Goal: Information Seeking & Learning: Learn about a topic

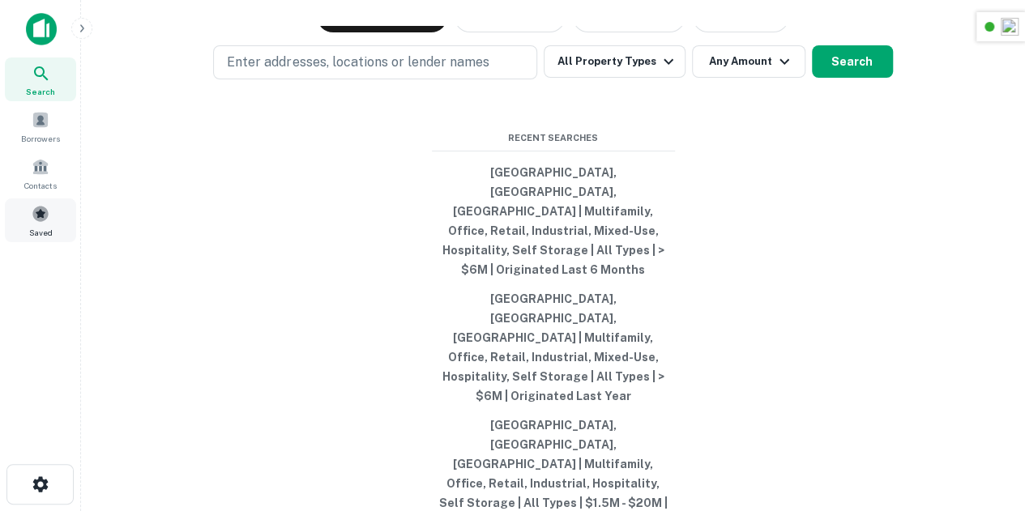
click at [52, 220] on div "Saved" at bounding box center [40, 220] width 71 height 44
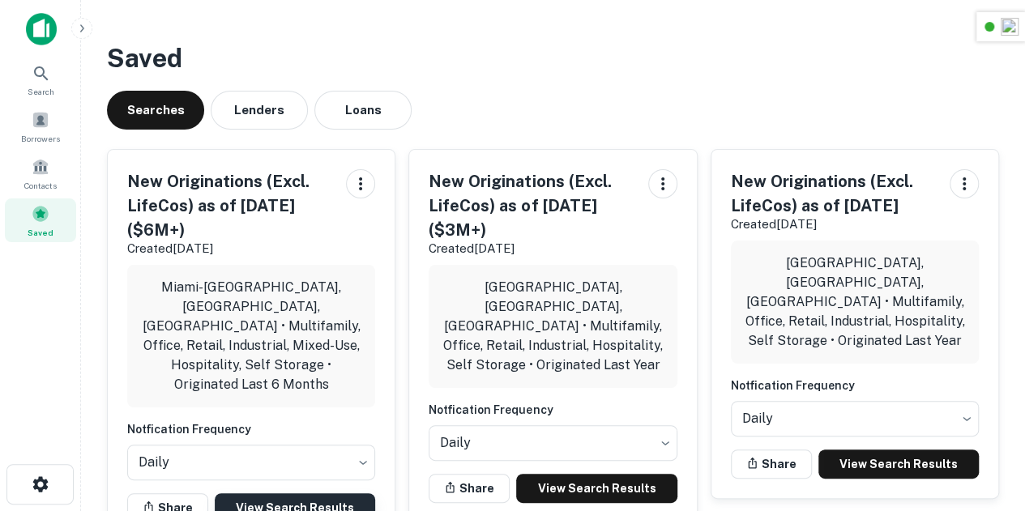
click at [292, 493] on link "View Search Results" at bounding box center [295, 507] width 160 height 29
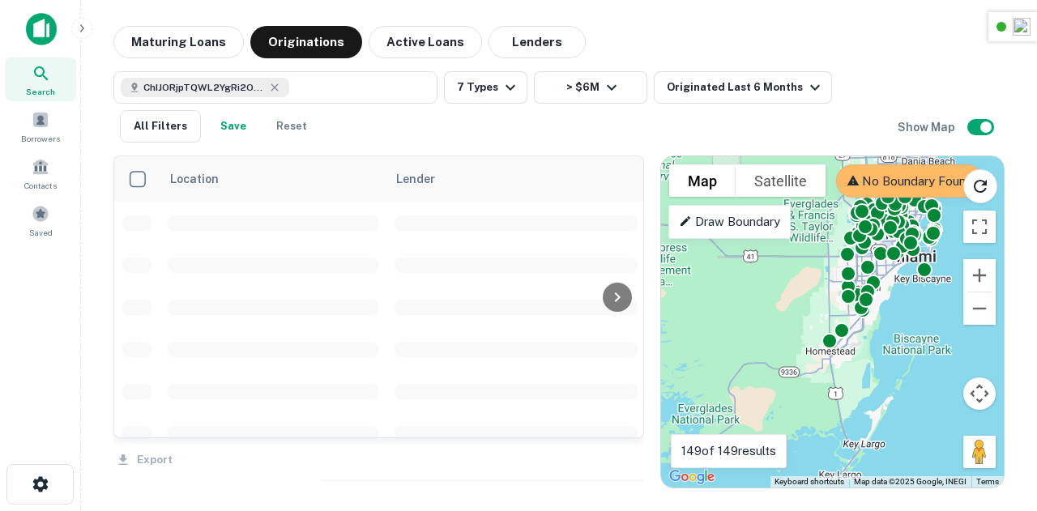
click at [489, 130] on div "ChIJORjpTQWL2YgRi2OVgXQeaUk 7 Types > $6M Originated Last 6 Months All Filters …" at bounding box center [505, 106] width 784 height 71
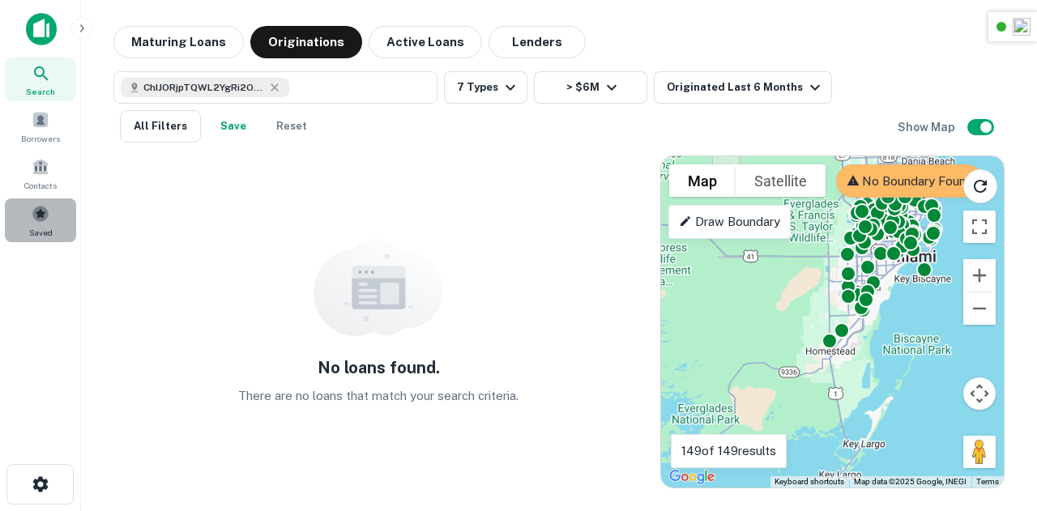
click at [39, 226] on span "Saved" at bounding box center [40, 232] width 23 height 13
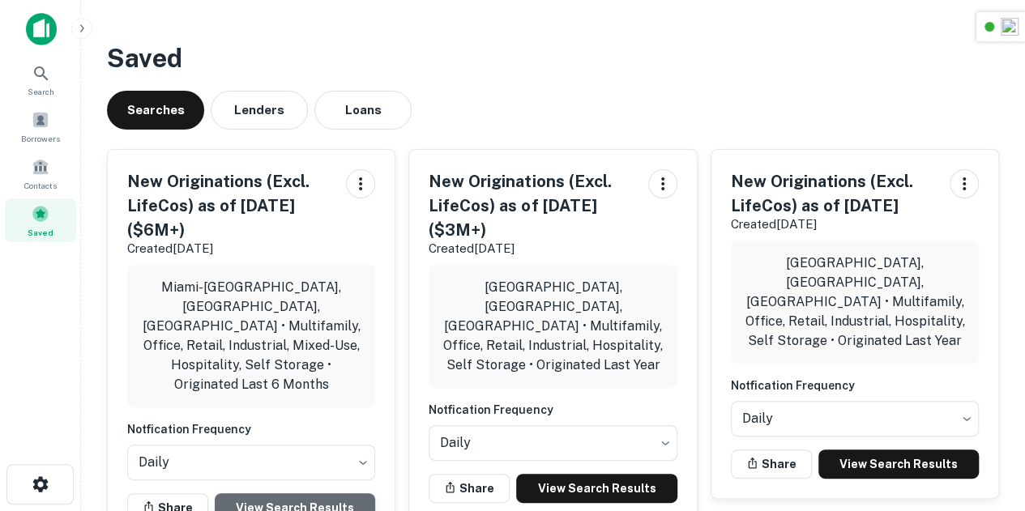
click at [297, 493] on link "View Search Results" at bounding box center [295, 507] width 160 height 29
click at [325, 493] on link "View Search Results" at bounding box center [295, 507] width 160 height 29
click at [564, 88] on div "Saved Searches Lenders Loans New Originations (Excl. LifeCos) as of 9/15/2025 (…" at bounding box center [553, 488] width 918 height 924
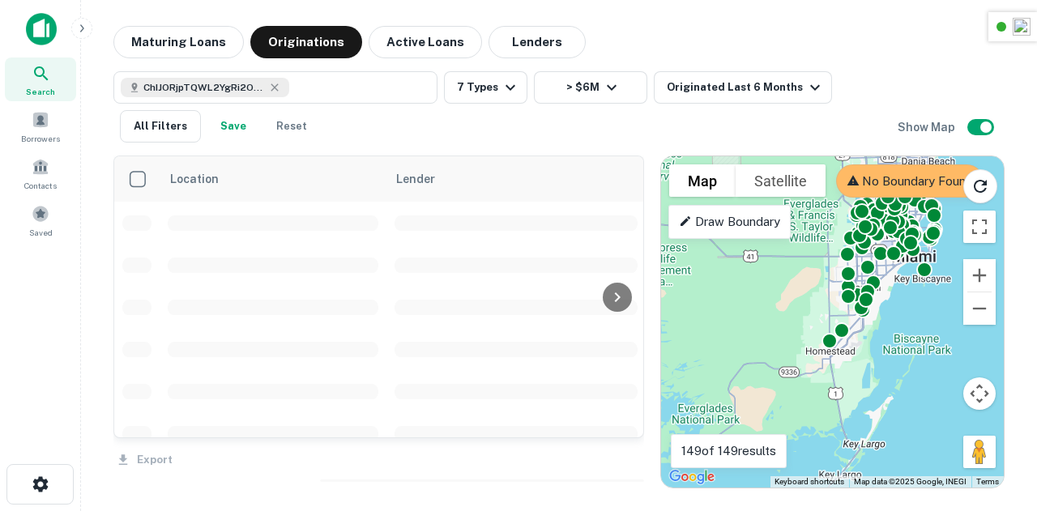
click at [884, 182] on p "No Boundary Found" at bounding box center [910, 181] width 126 height 19
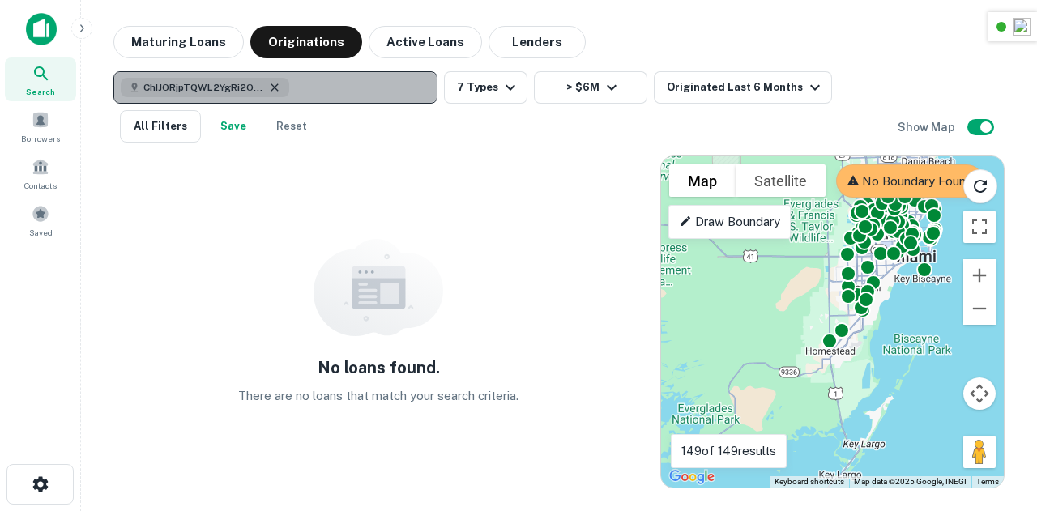
click at [275, 84] on icon "button" at bounding box center [274, 87] width 13 height 13
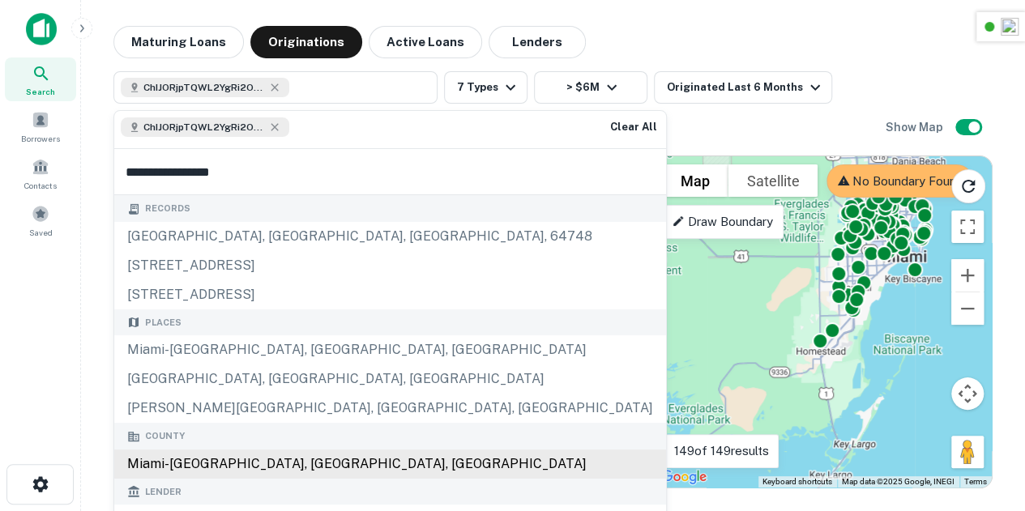
click at [219, 462] on div "Miami-Dade County, FL, USA" at bounding box center [390, 464] width 552 height 29
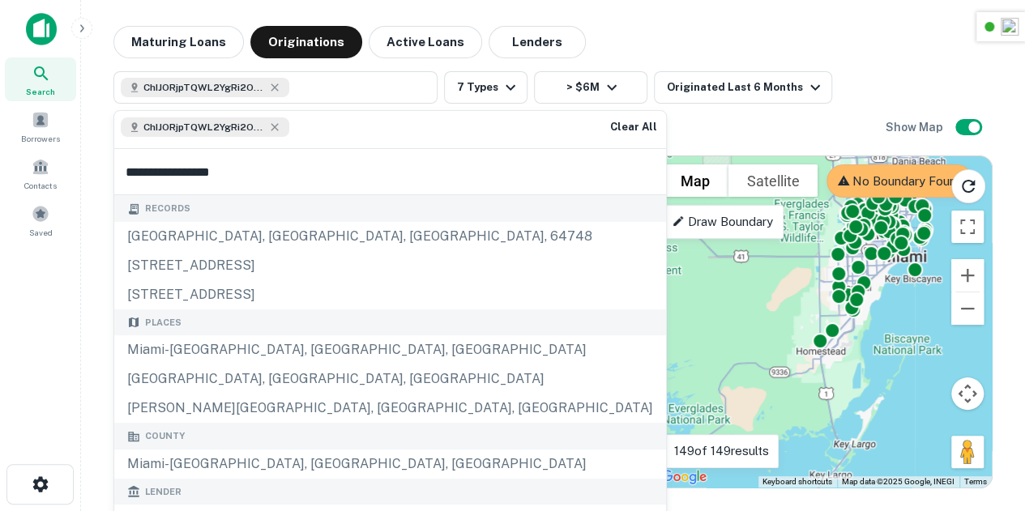
type input "**********"
click at [499, 169] on div "No loans found. There are no loans that match your search criteria." at bounding box center [374, 322] width 523 height 333
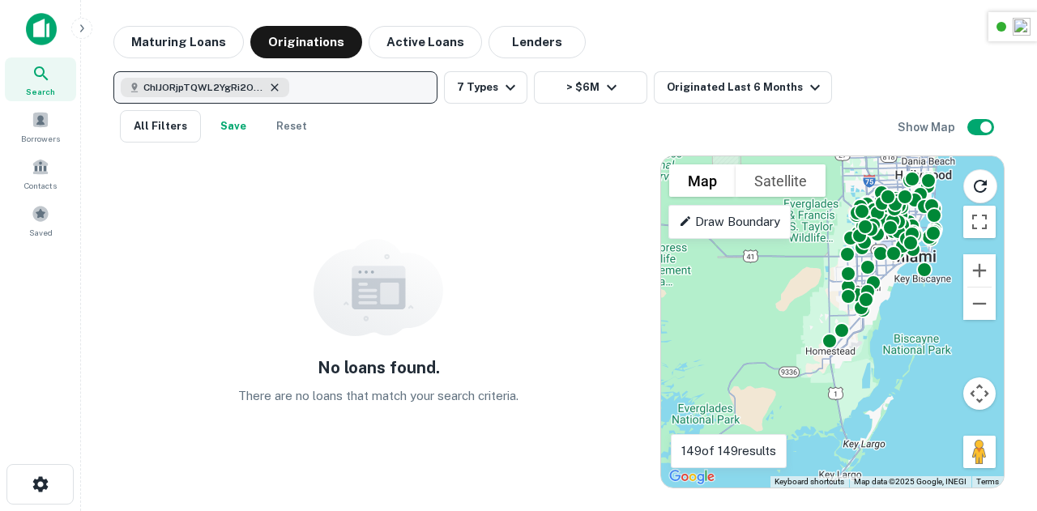
click at [275, 86] on icon "button" at bounding box center [274, 87] width 13 height 13
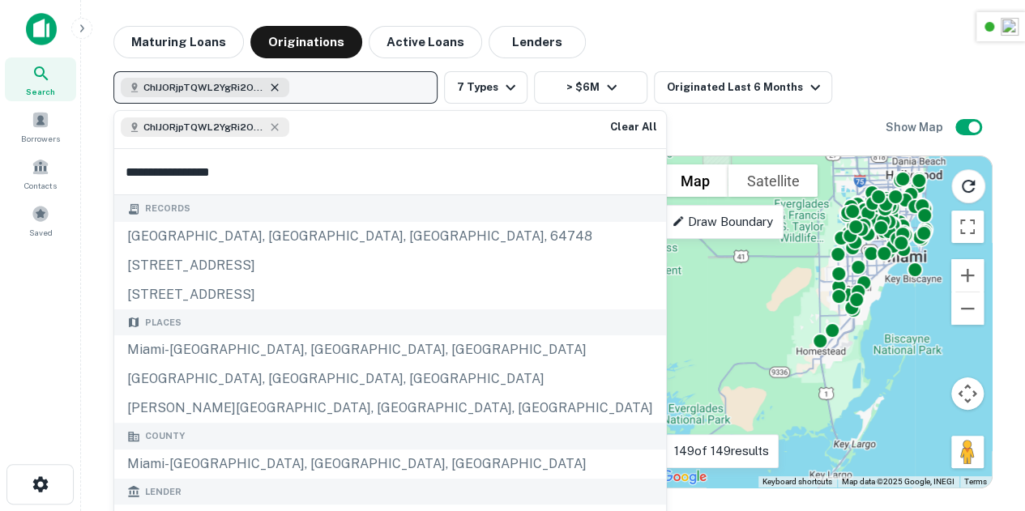
click at [271, 83] on icon "button" at bounding box center [274, 87] width 13 height 13
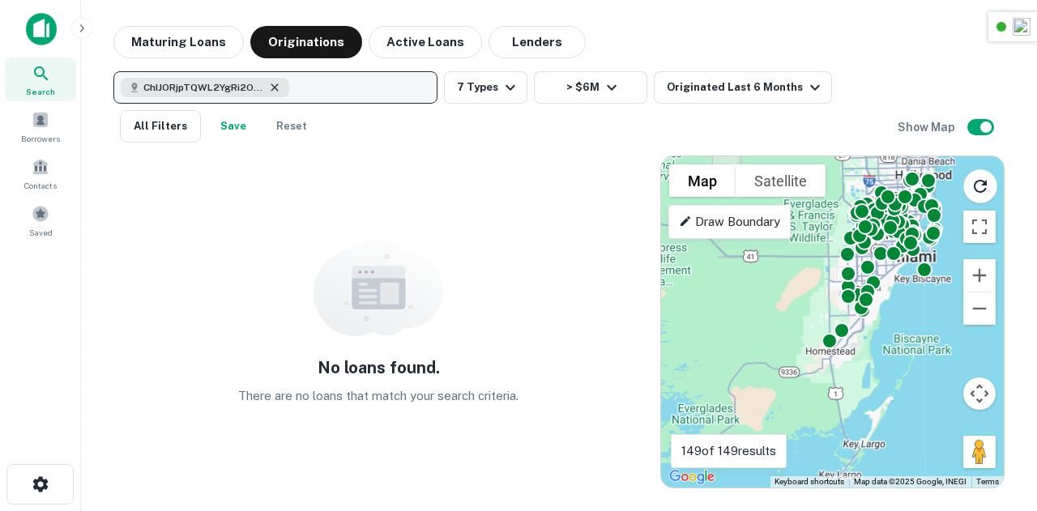
click at [271, 83] on icon "button" at bounding box center [274, 87] width 13 height 13
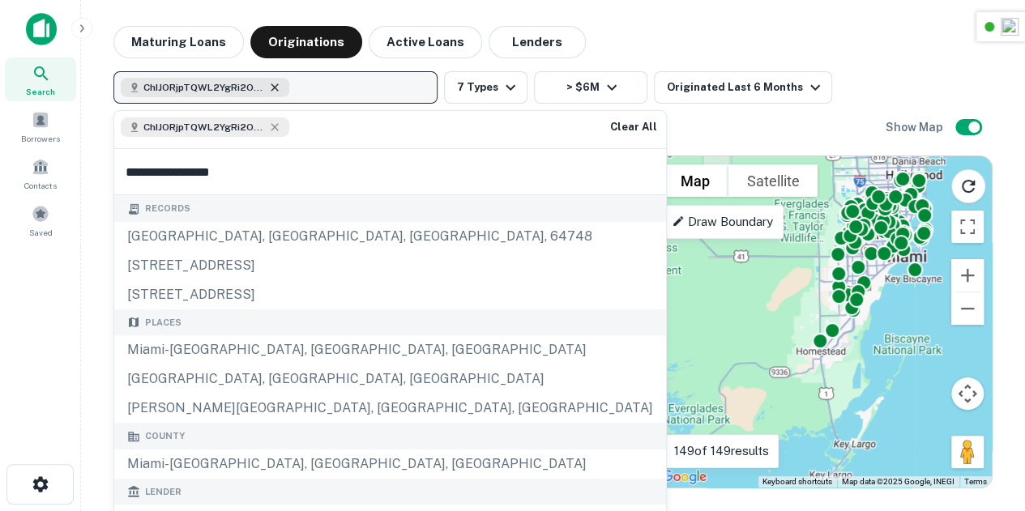
click at [275, 85] on icon "button" at bounding box center [274, 86] width 7 height 7
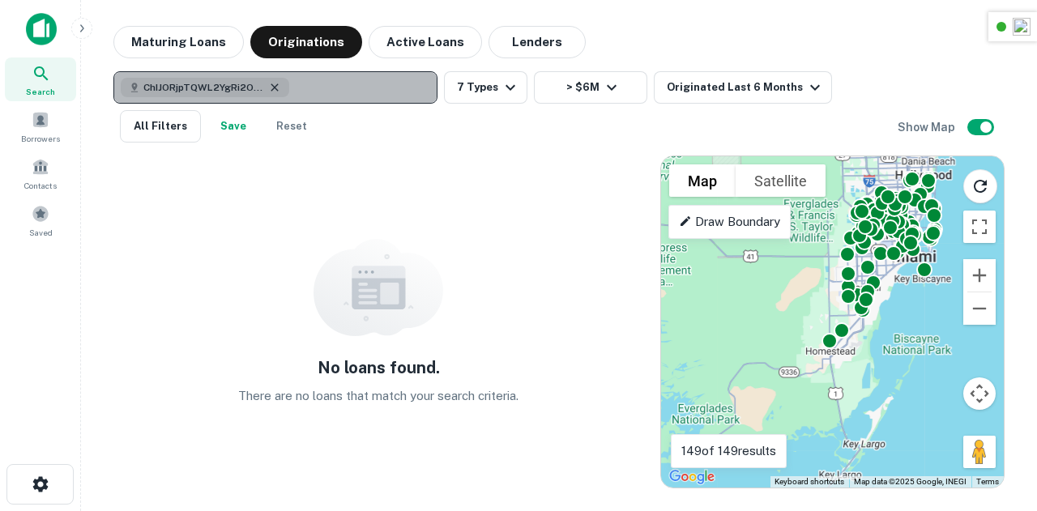
click at [275, 85] on icon "button" at bounding box center [274, 86] width 7 height 7
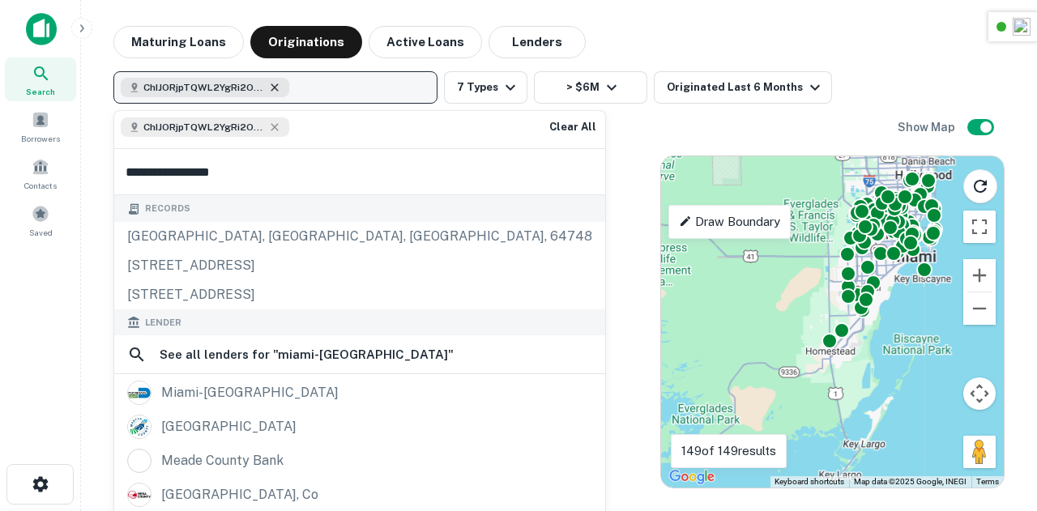
click at [275, 85] on icon "button" at bounding box center [274, 86] width 7 height 7
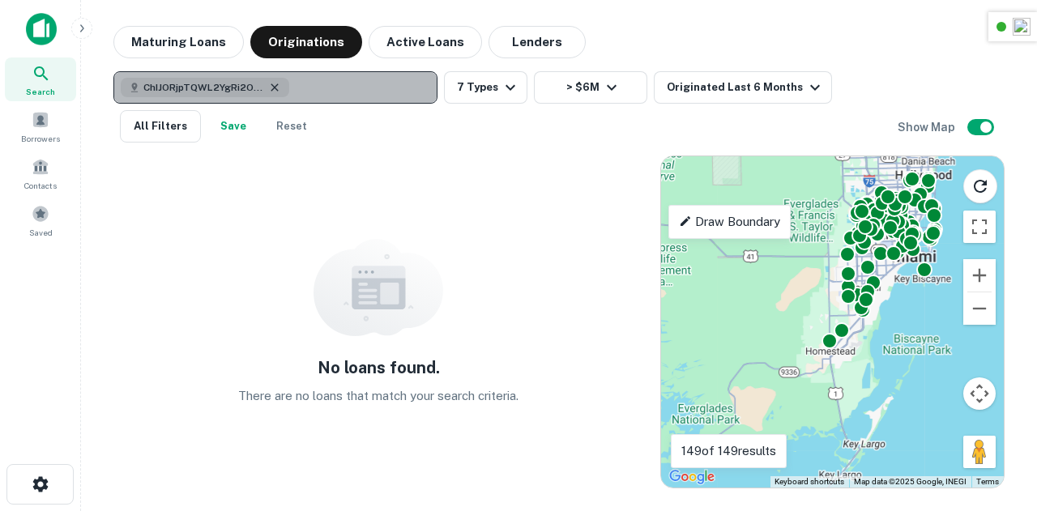
click at [275, 85] on icon "button" at bounding box center [274, 86] width 7 height 7
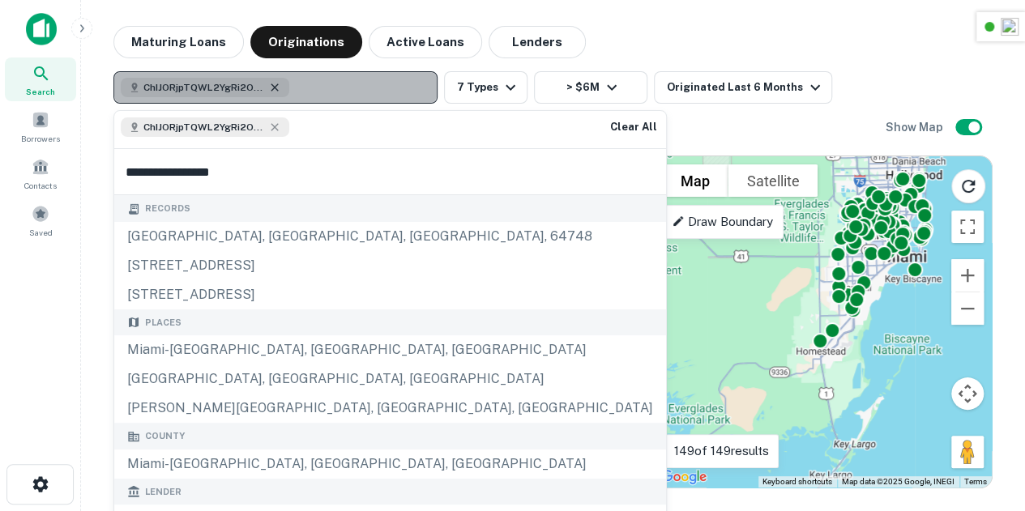
click at [275, 85] on icon "button" at bounding box center [274, 86] width 7 height 7
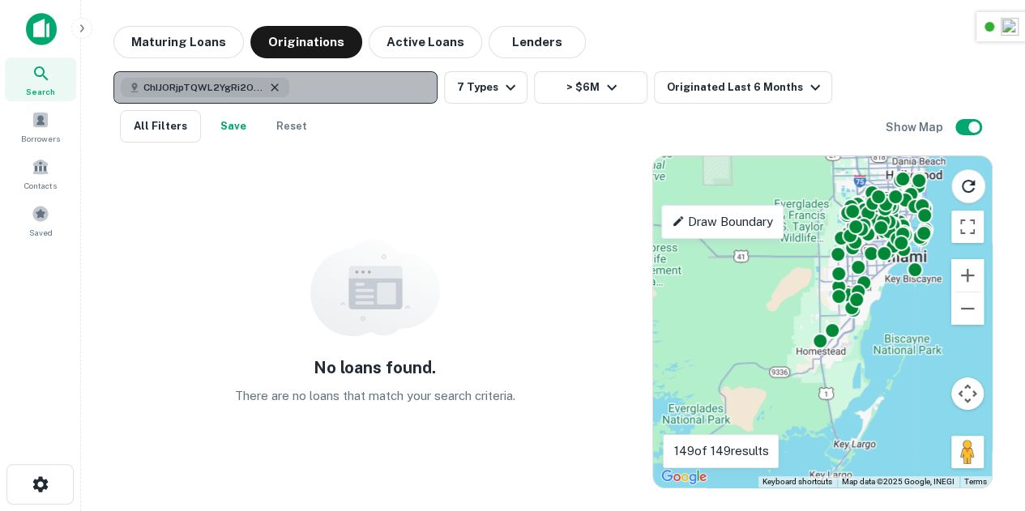
click at [275, 85] on icon "button" at bounding box center [274, 86] width 7 height 7
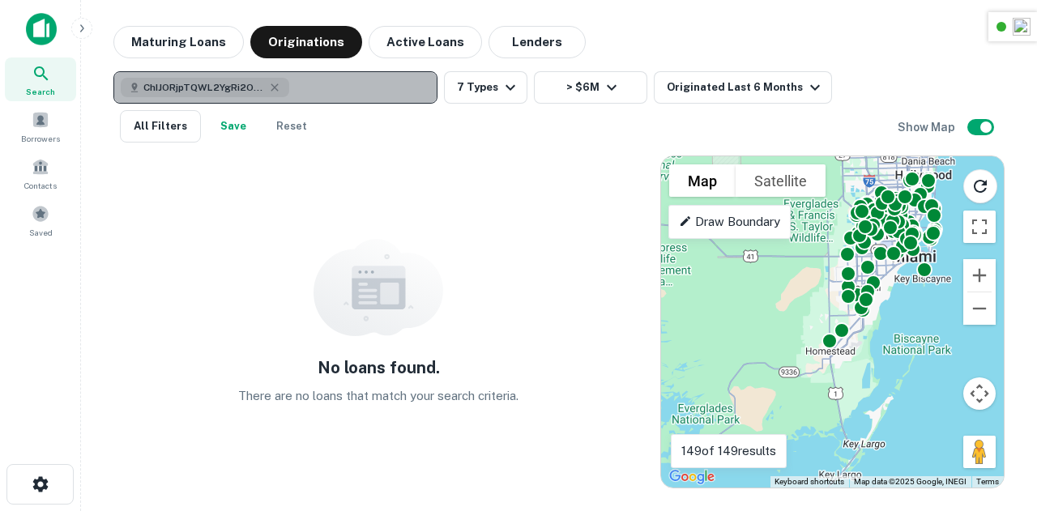
click at [248, 100] on button "ChIJORjpTQWL2YgRi2OVgXQeaUk" at bounding box center [275, 87] width 324 height 32
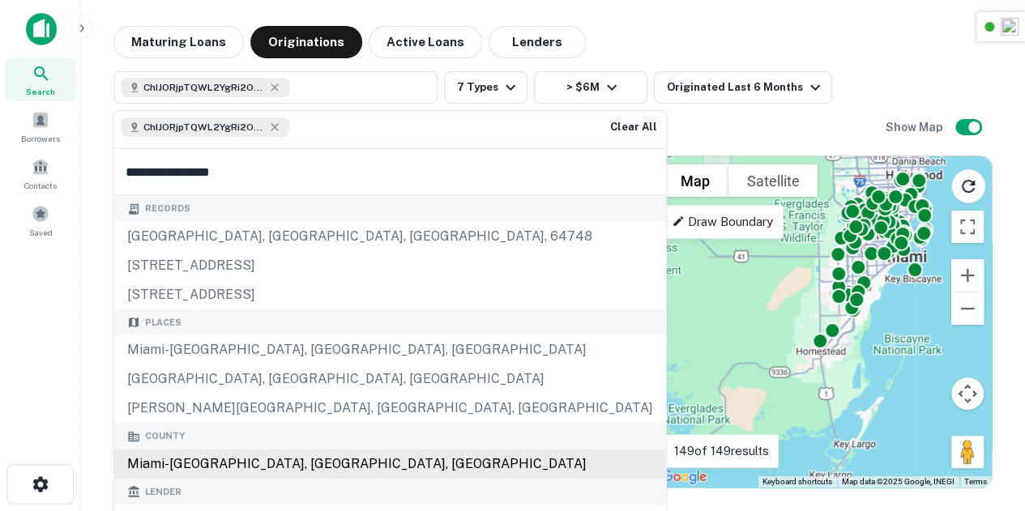
click at [224, 459] on div "Miami-Dade County, FL, USA" at bounding box center [390, 464] width 552 height 29
click at [291, 464] on div "Miami-Dade County, FL, USA" at bounding box center [390, 464] width 552 height 29
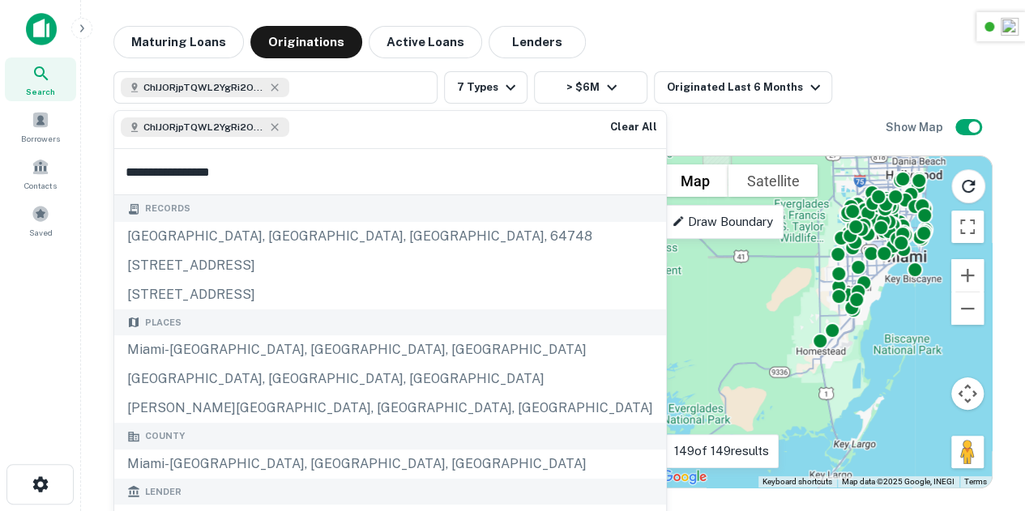
click at [543, 202] on div "No loans found. There are no loans that match your search criteria." at bounding box center [374, 322] width 523 height 333
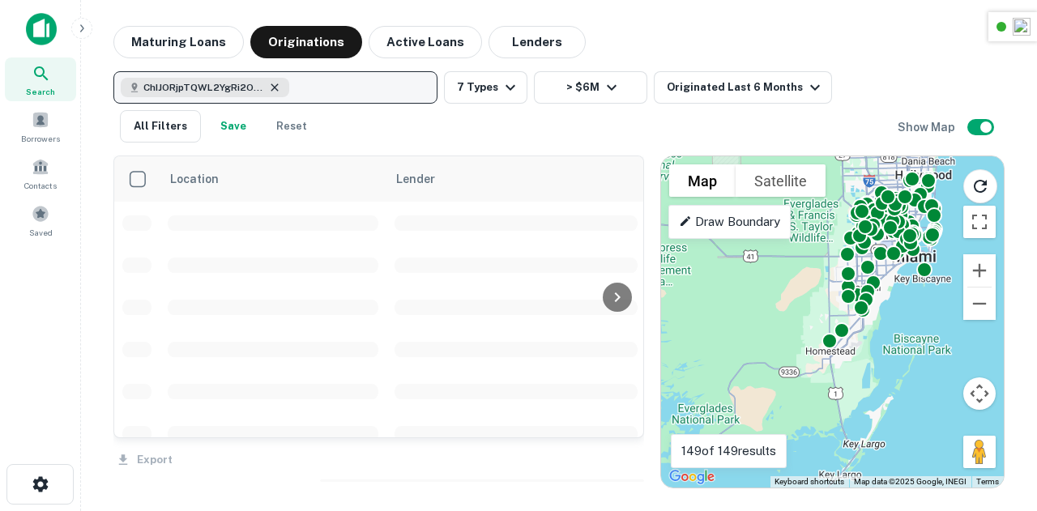
click at [275, 89] on icon "button" at bounding box center [274, 86] width 7 height 7
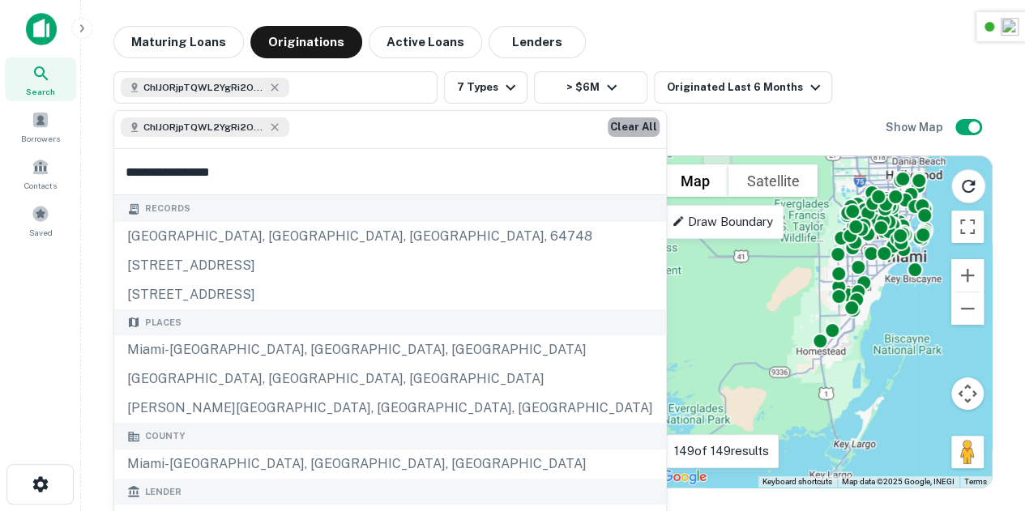
click at [608, 132] on button "Clear All" at bounding box center [634, 126] width 52 height 19
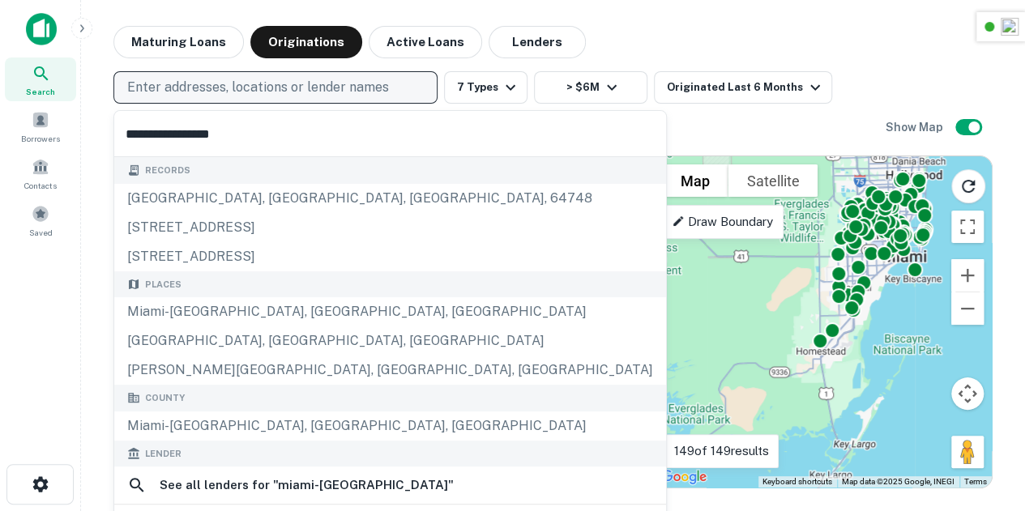
click at [334, 75] on button "Enter addresses, locations or lender names" at bounding box center [275, 87] width 324 height 32
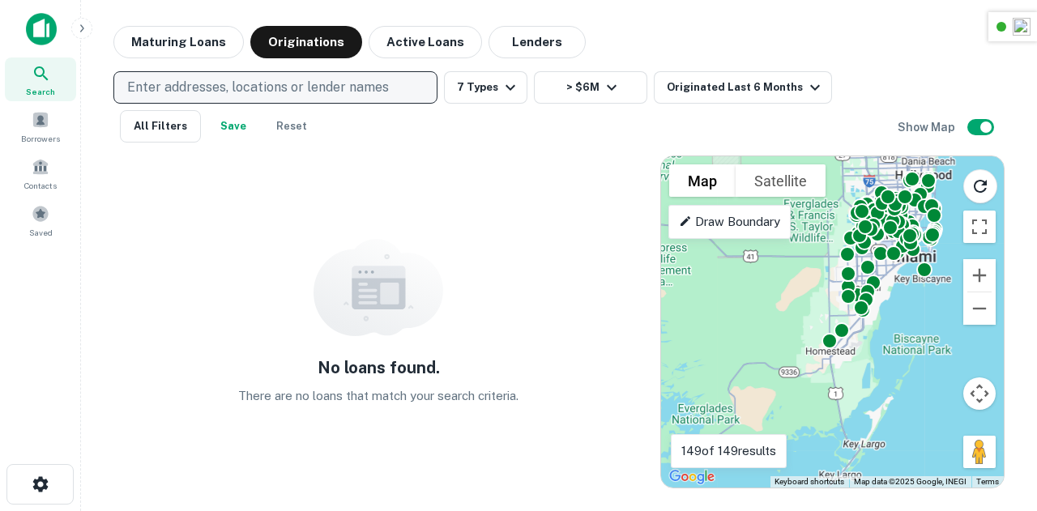
click at [334, 79] on p "Enter addresses, locations or lender names" at bounding box center [258, 87] width 262 height 19
type input "*****"
type input "**********"
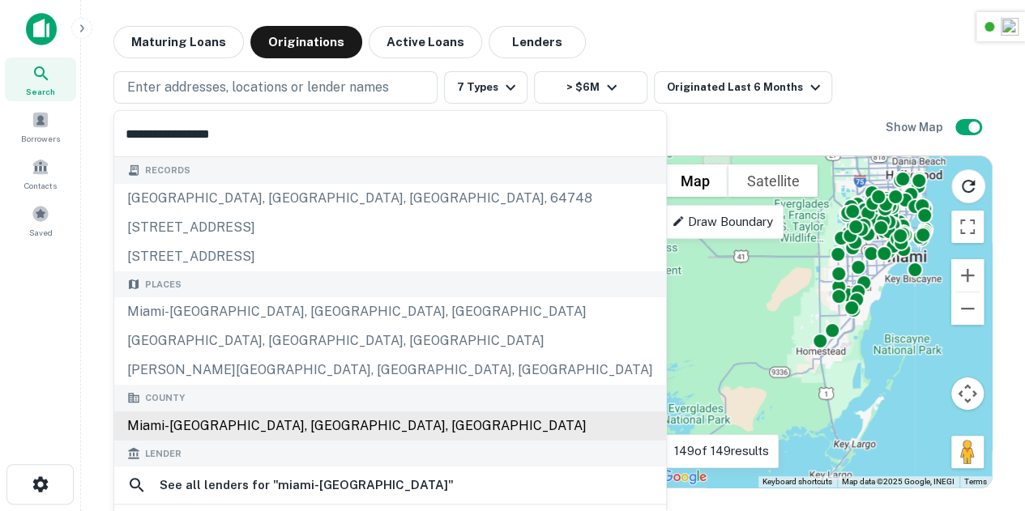
click at [227, 419] on body "Search Borrowers Contacts Saved Maturing Loans Originations Active Loans Lender…" at bounding box center [512, 255] width 1025 height 511
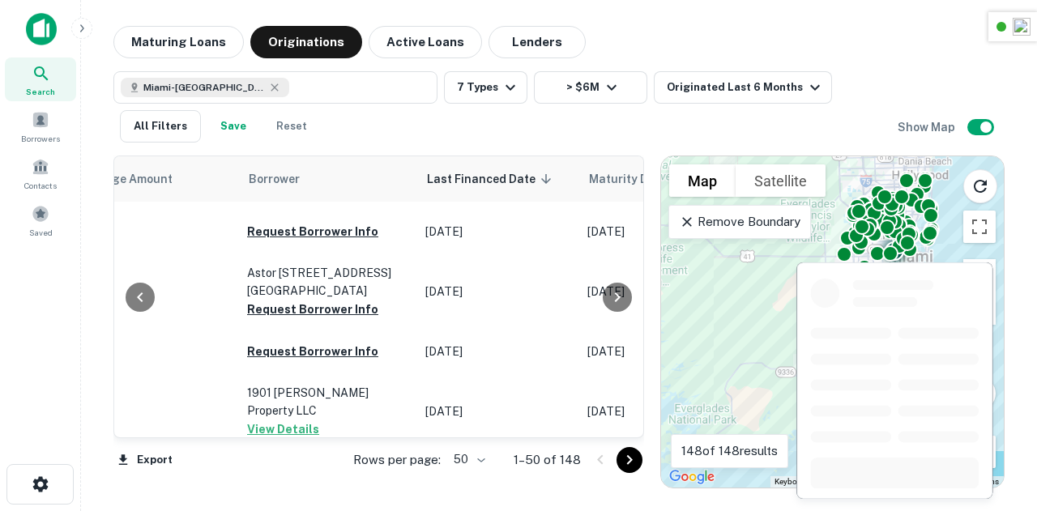
scroll to position [2662, 844]
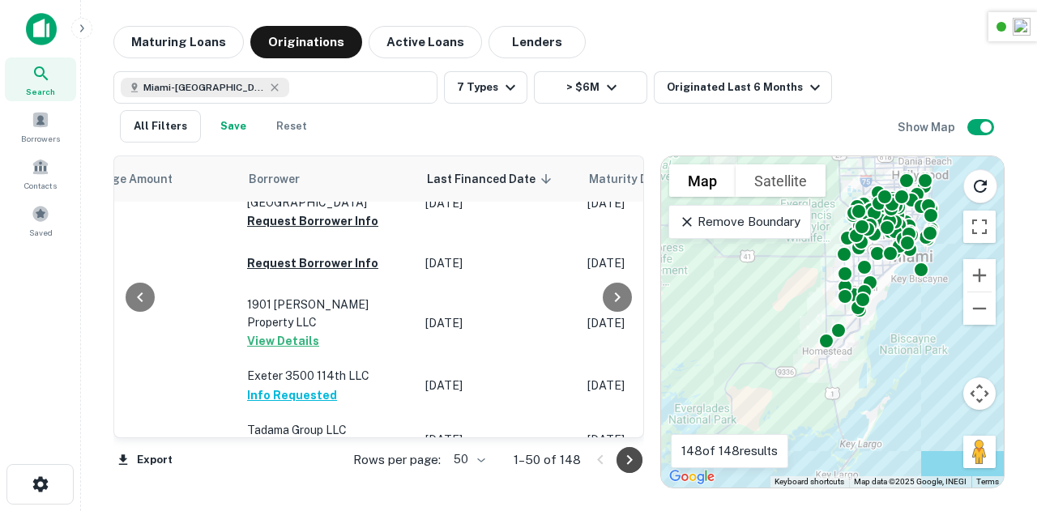
click at [625, 459] on icon "Go to next page" at bounding box center [629, 459] width 19 height 19
click at [625, 459] on div "Export Rows per page: 50 ** 1–50 of 148" at bounding box center [378, 460] width 531 height 44
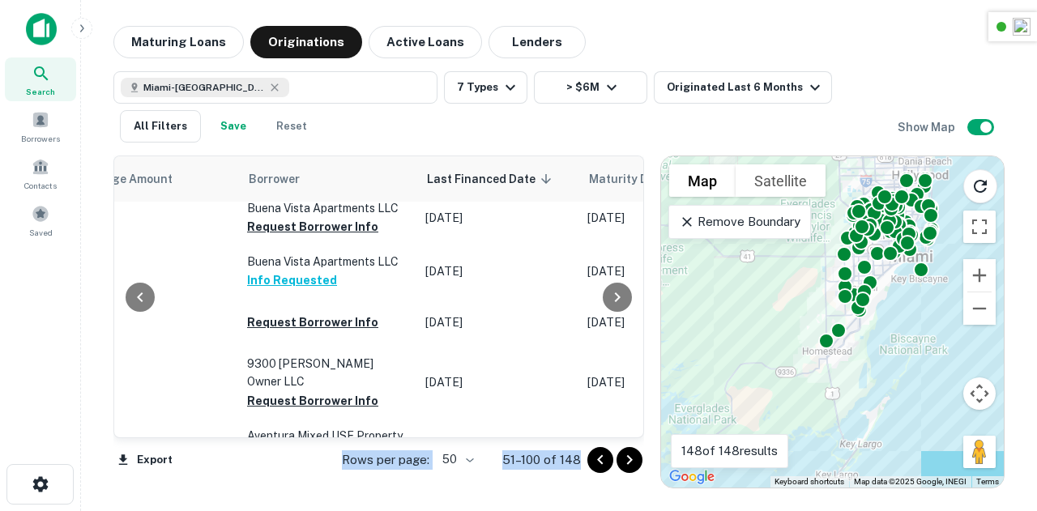
drag, startPoint x: 625, startPoint y: 459, endPoint x: 469, endPoint y: 467, distance: 156.6
click at [625, 459] on icon "Go to next page" at bounding box center [629, 459] width 19 height 19
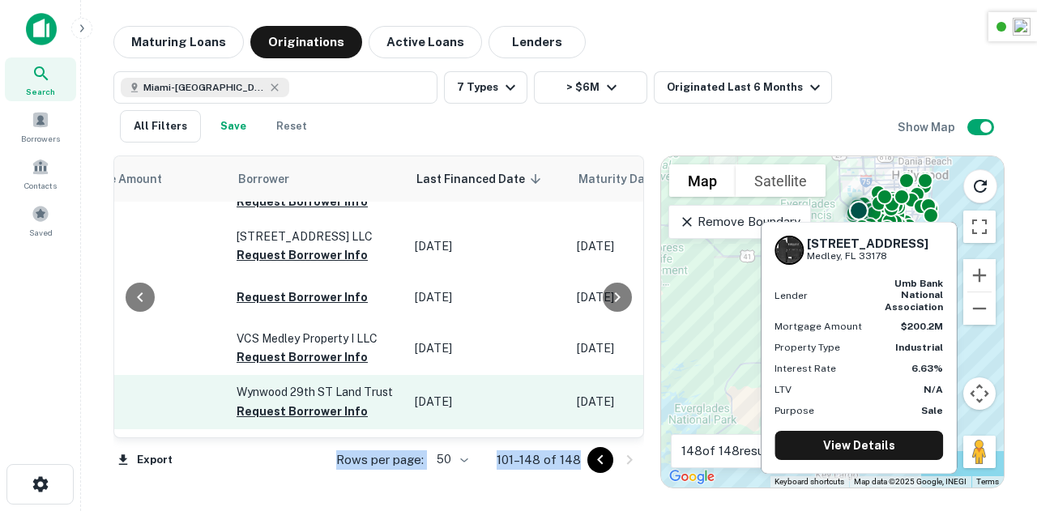
scroll to position [1917, 853]
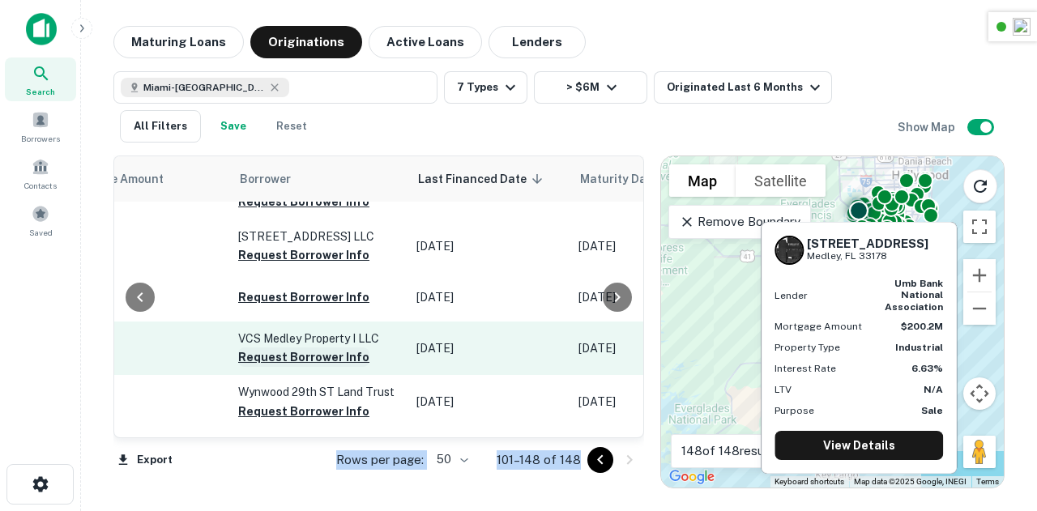
click at [281, 348] on button "Request Borrower Info" at bounding box center [303, 357] width 131 height 19
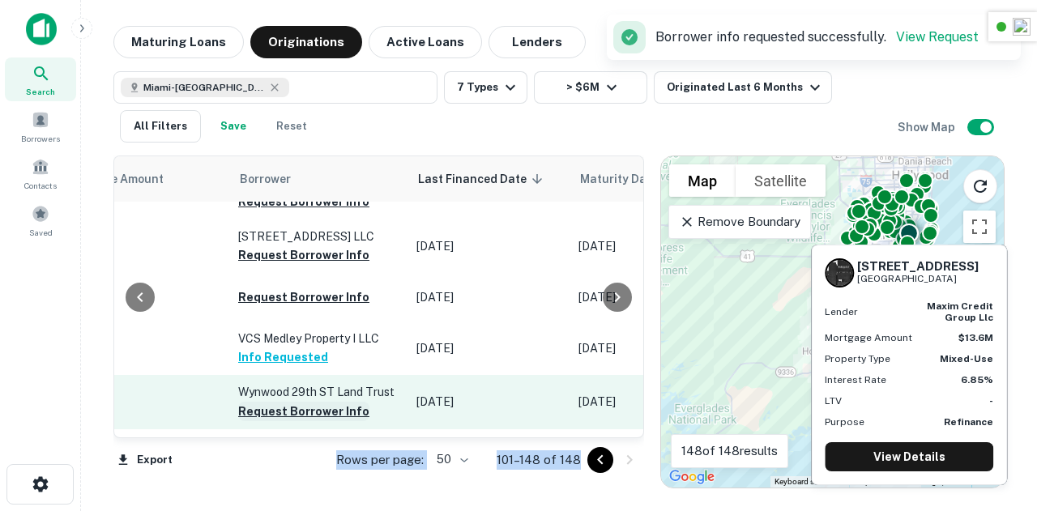
click at [288, 402] on button "Request Borrower Info" at bounding box center [303, 411] width 131 height 19
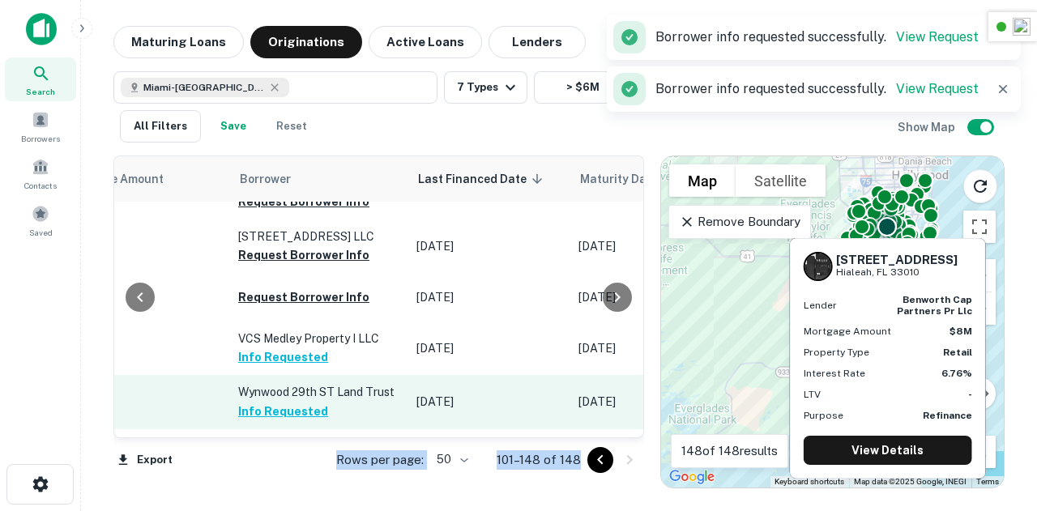
scroll to position [2007, 853]
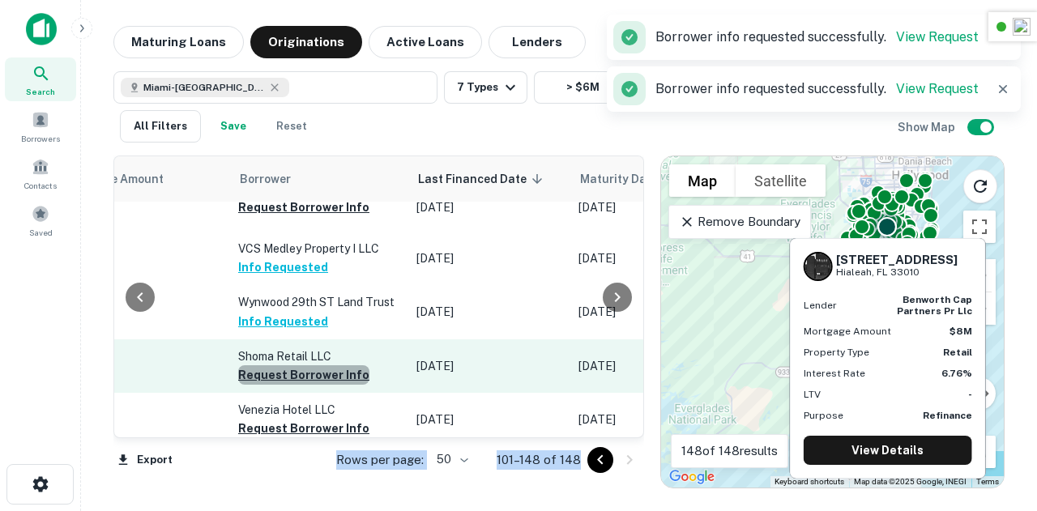
click at [310, 365] on button "Request Borrower Info" at bounding box center [303, 374] width 131 height 19
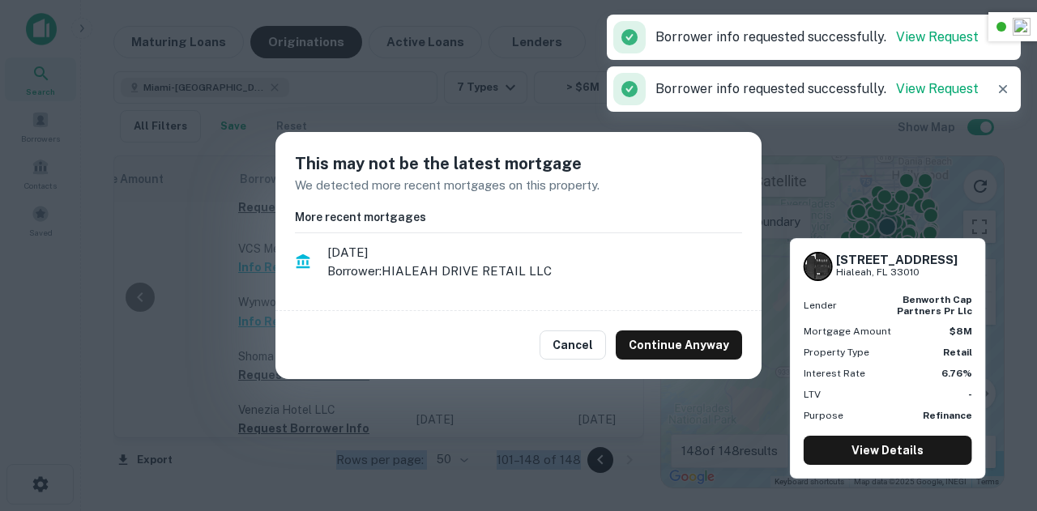
click at [575, 343] on button "Cancel" at bounding box center [573, 345] width 66 height 29
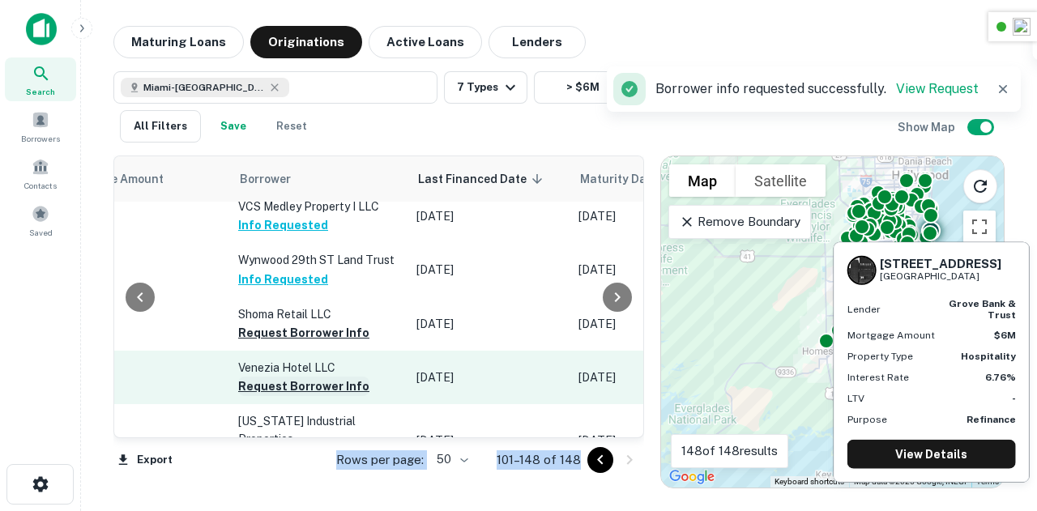
scroll to position [2113, 853]
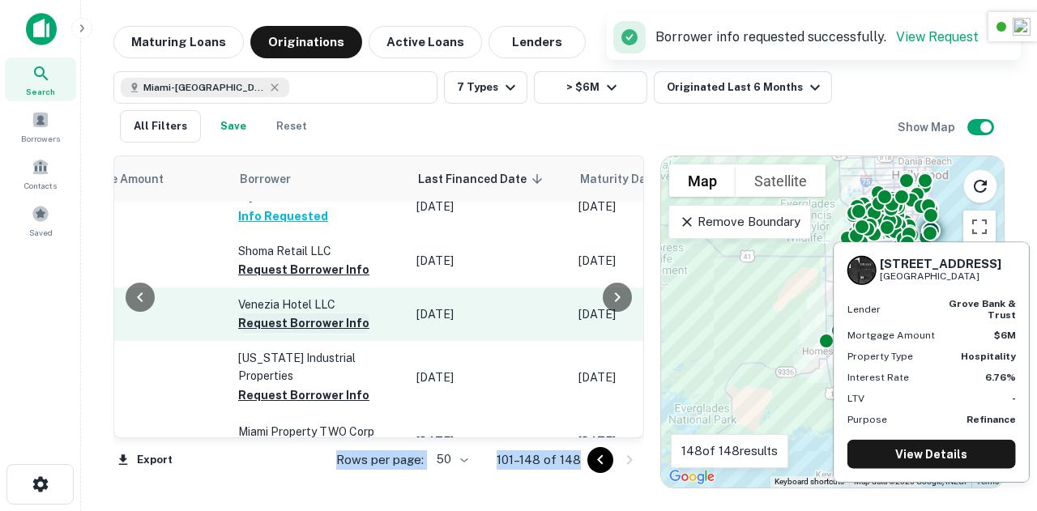
click at [288, 314] on button "Request Borrower Info" at bounding box center [303, 323] width 131 height 19
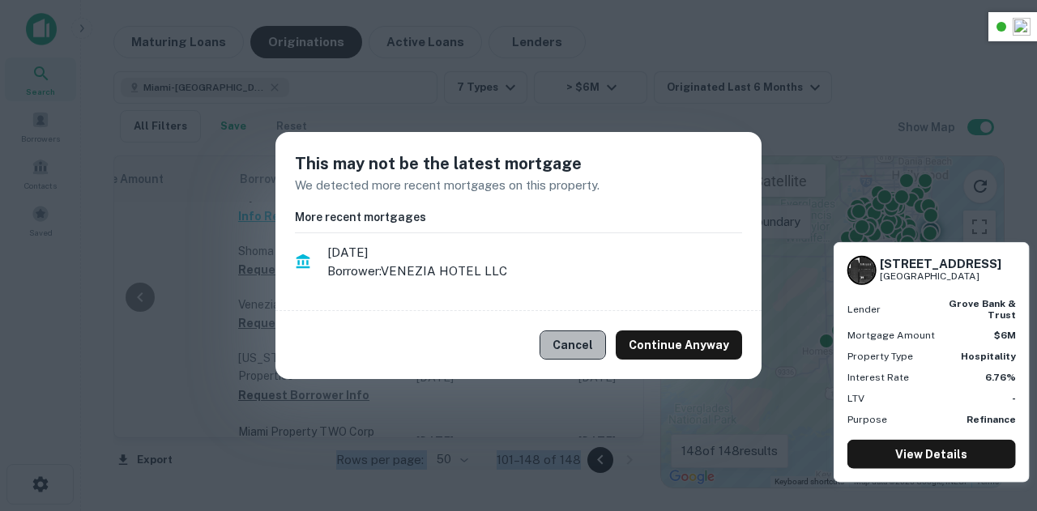
click at [586, 343] on button "Cancel" at bounding box center [573, 345] width 66 height 29
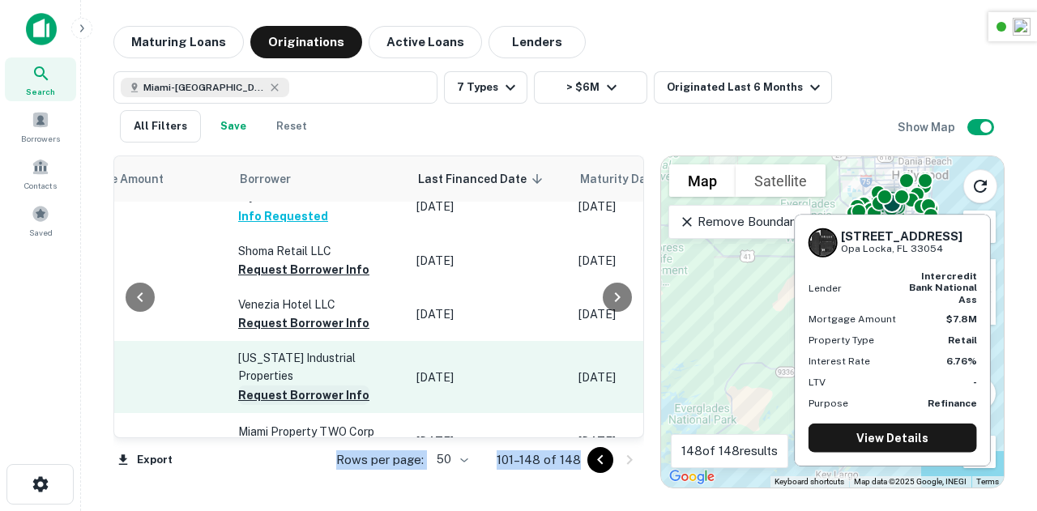
click at [292, 386] on button "Request Borrower Info" at bounding box center [303, 395] width 131 height 19
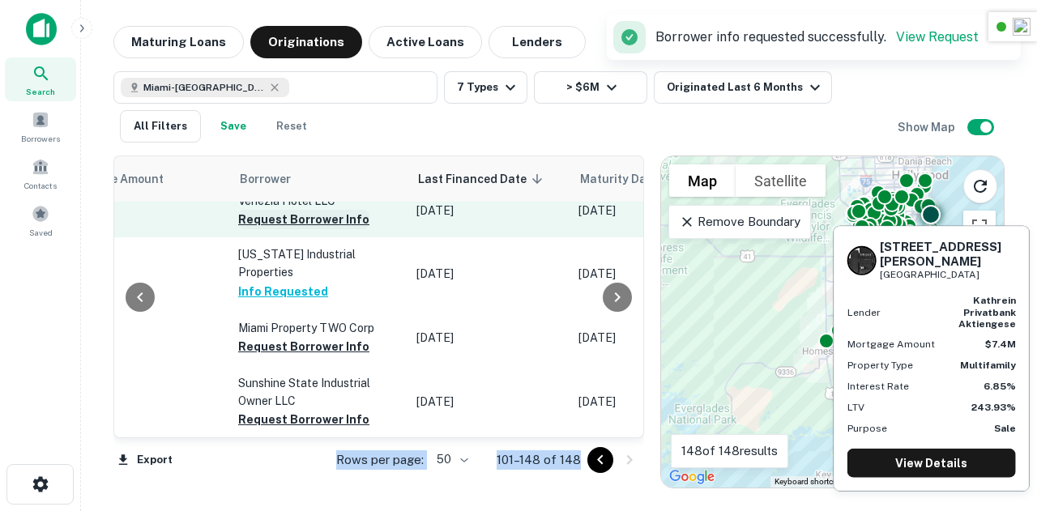
scroll to position [2237, 853]
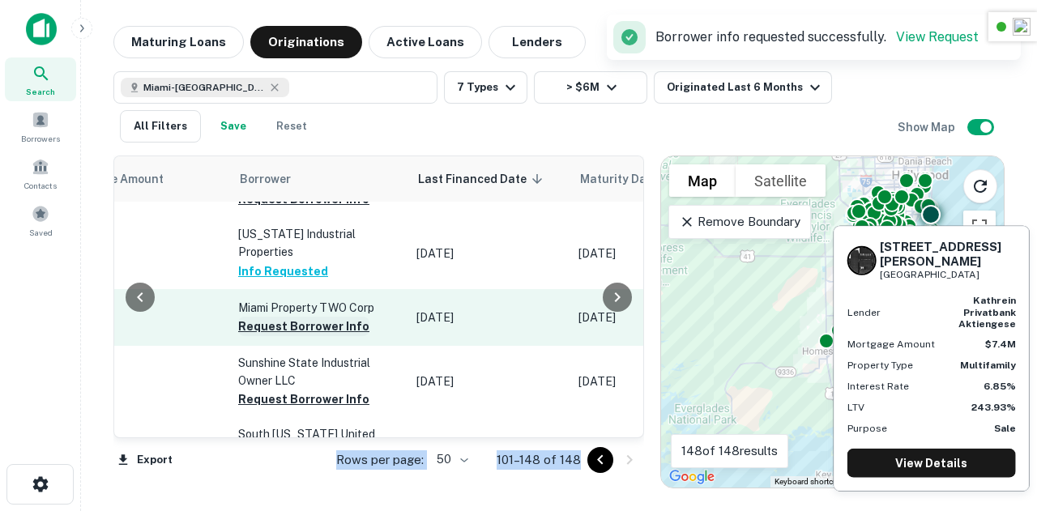
click at [314, 317] on button "Request Borrower Info" at bounding box center [303, 326] width 131 height 19
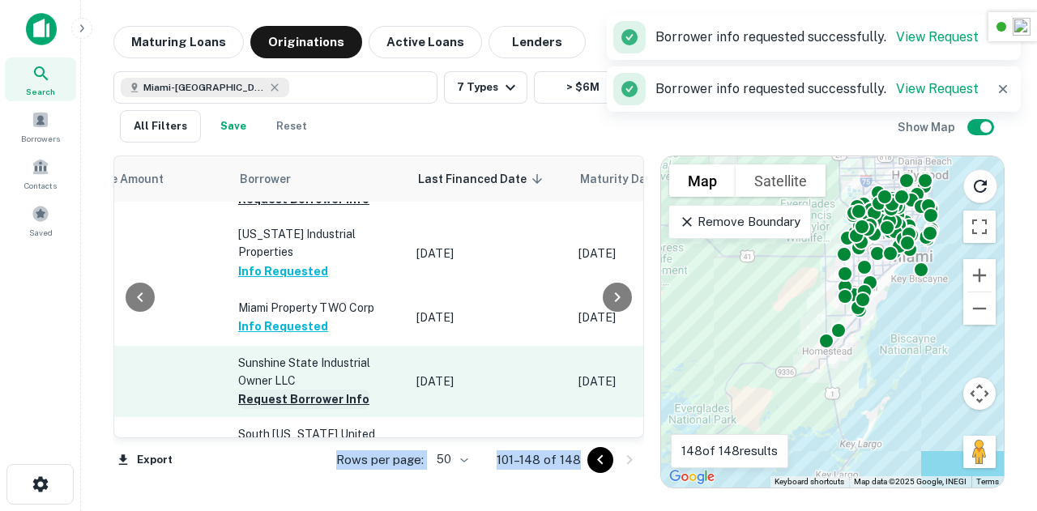
scroll to position [2227, 853]
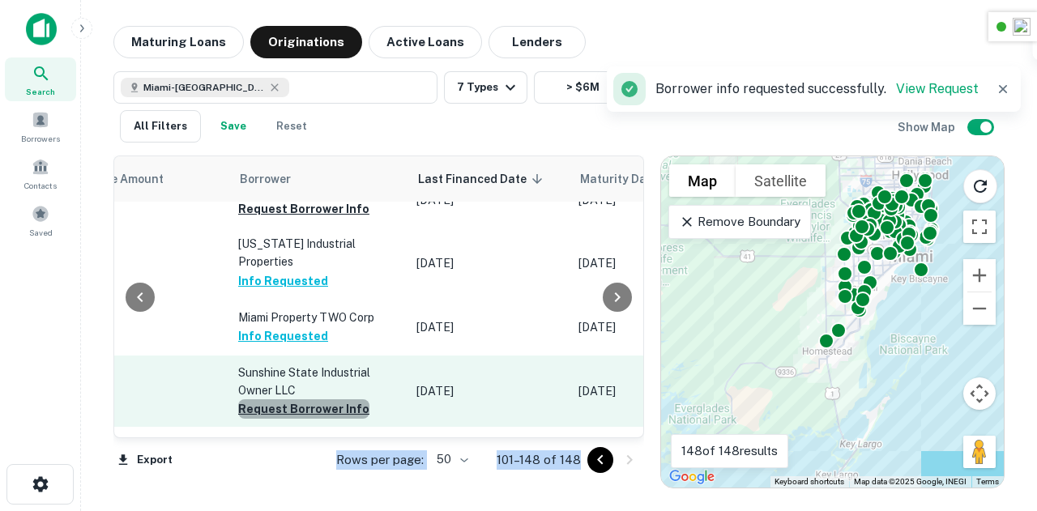
click at [296, 399] on button "Request Borrower Info" at bounding box center [303, 408] width 131 height 19
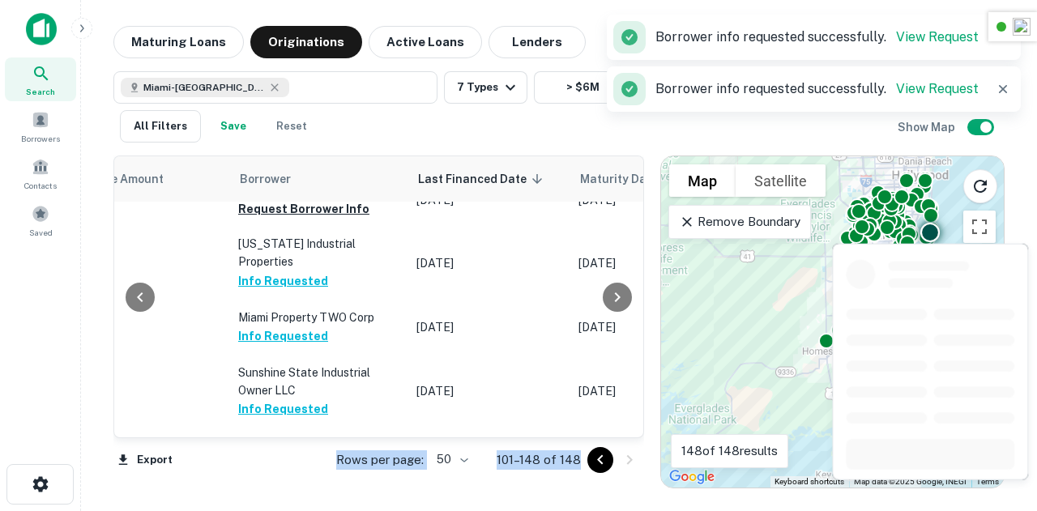
scroll to position [2383, 853]
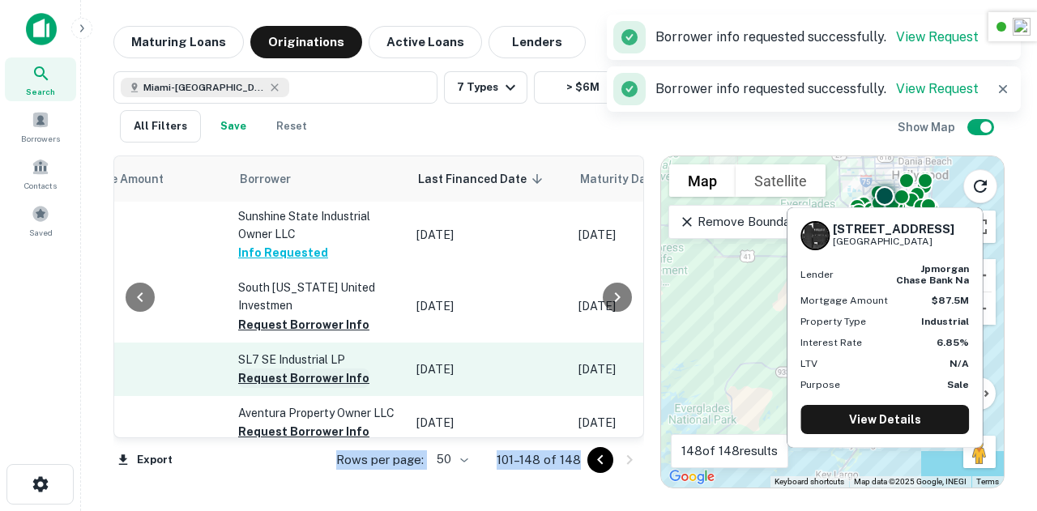
click at [305, 369] on button "Request Borrower Info" at bounding box center [303, 378] width 131 height 19
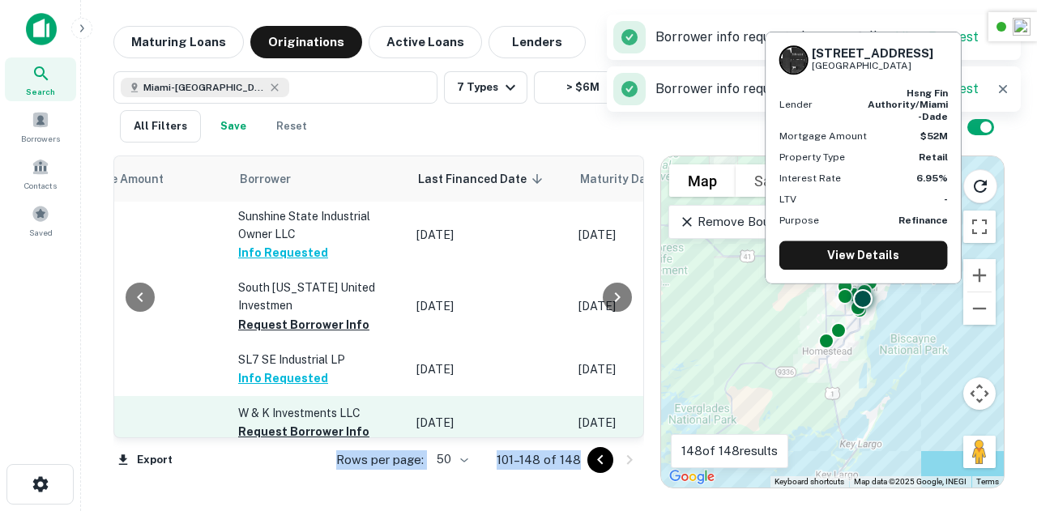
scroll to position [2476, 853]
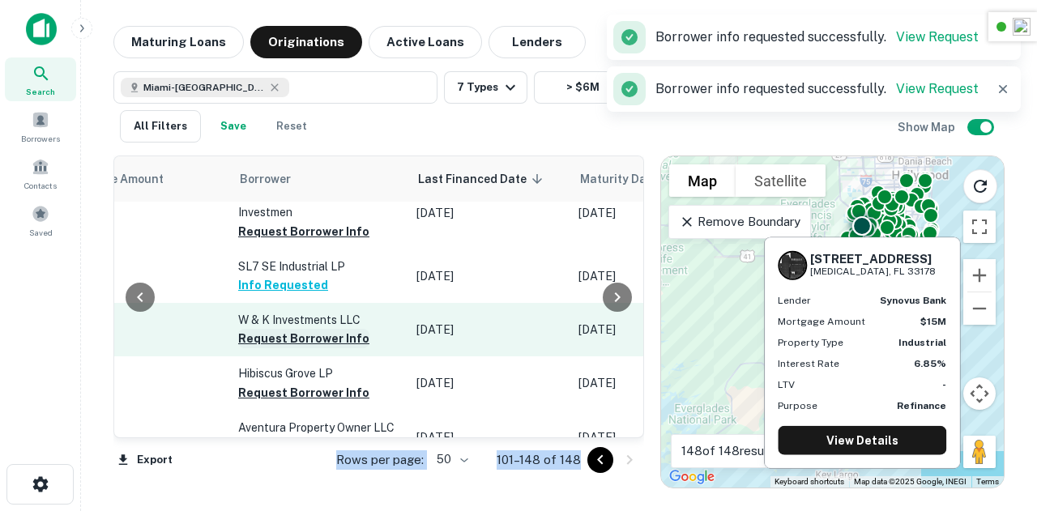
click at [330, 329] on button "Request Borrower Info" at bounding box center [303, 338] width 131 height 19
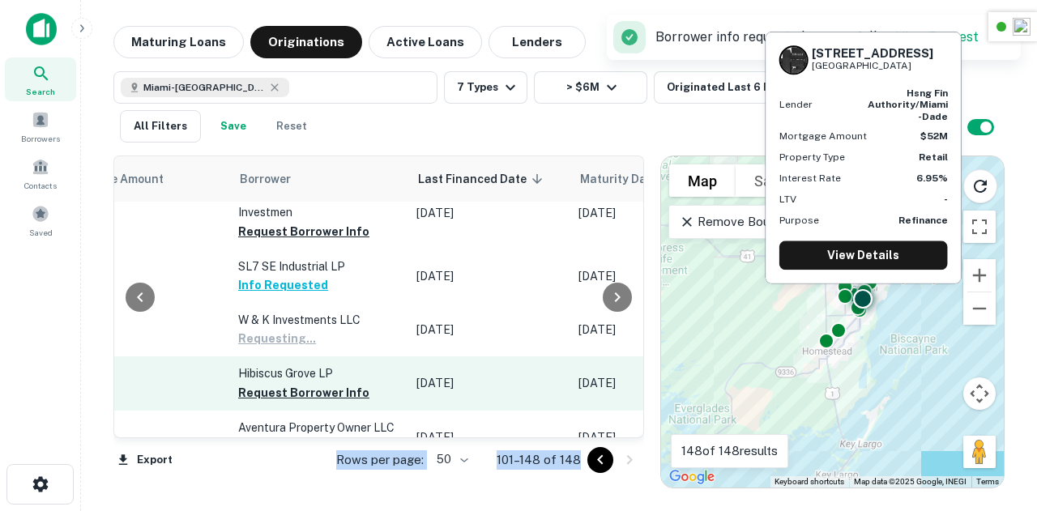
click at [290, 383] on button "Request Borrower Info" at bounding box center [303, 392] width 131 height 19
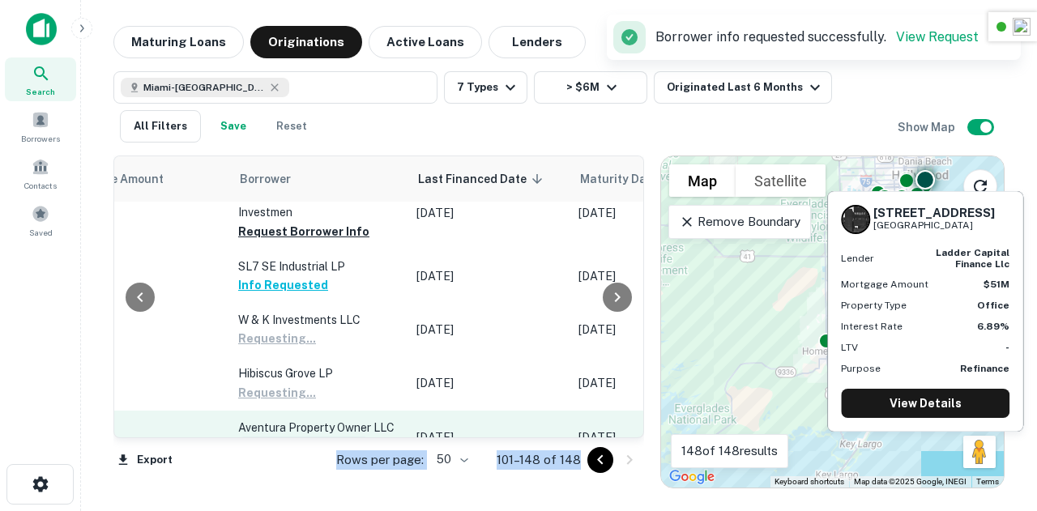
click at [295, 437] on button "Request Borrower Info" at bounding box center [303, 446] width 131 height 19
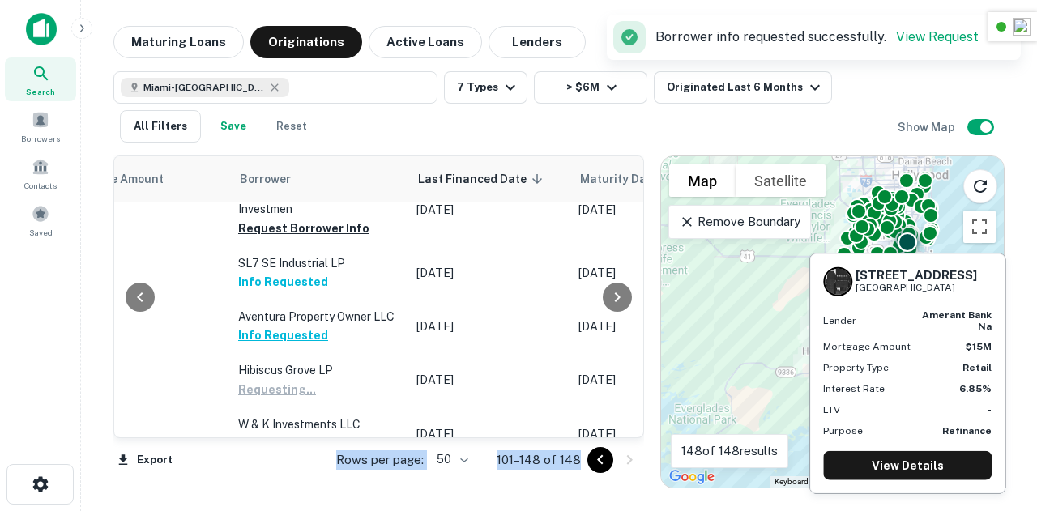
click at [298, 487] on button "Request Borrower Info" at bounding box center [303, 496] width 131 height 19
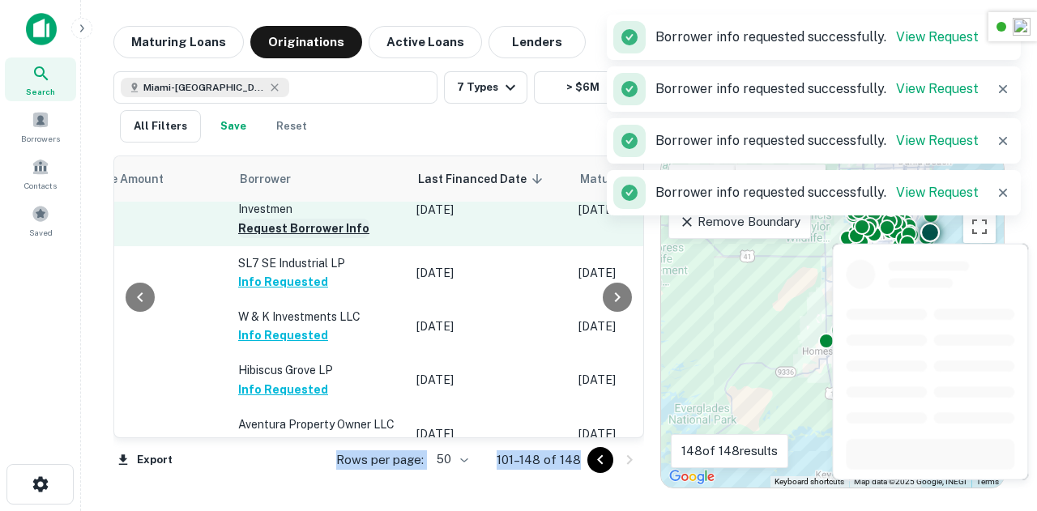
scroll to position [2360, 853]
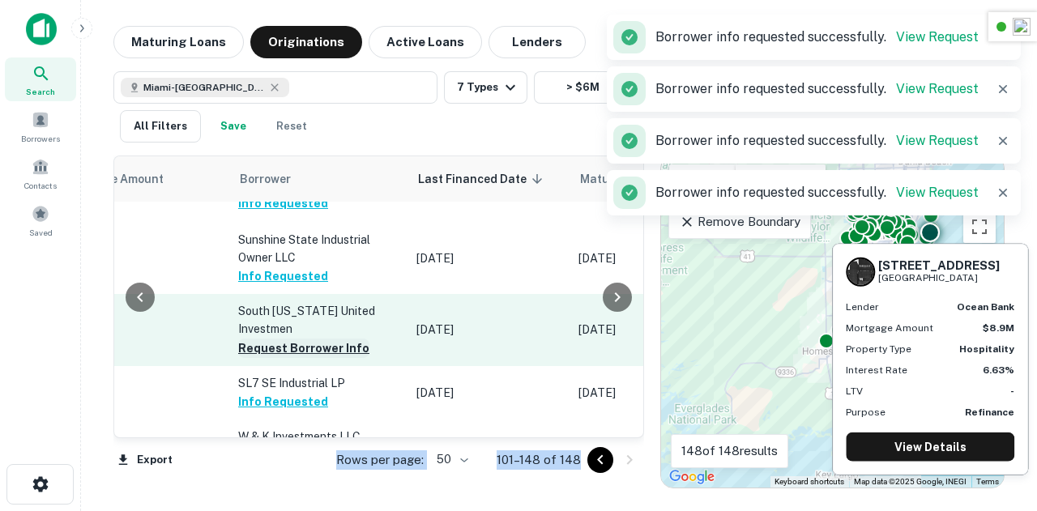
click at [310, 339] on button "Request Borrower Info" at bounding box center [303, 348] width 131 height 19
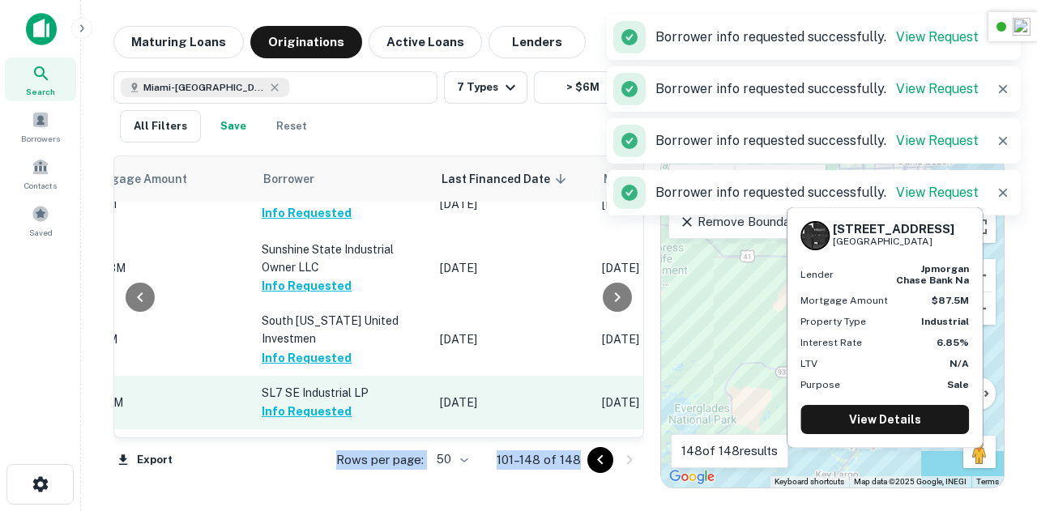
scroll to position [2480, 830]
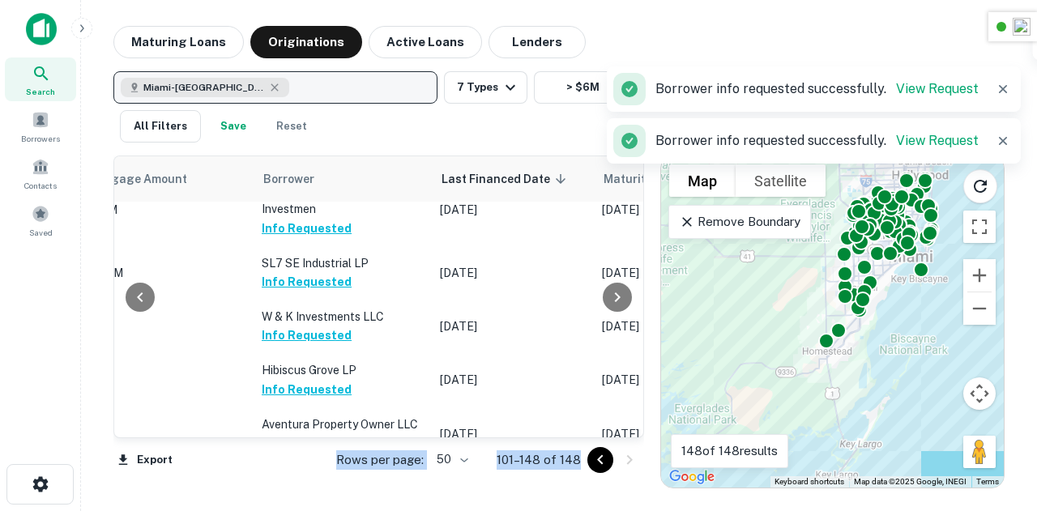
click at [281, 92] on div "Miami-Dade County, FL, USA" at bounding box center [205, 87] width 168 height 19
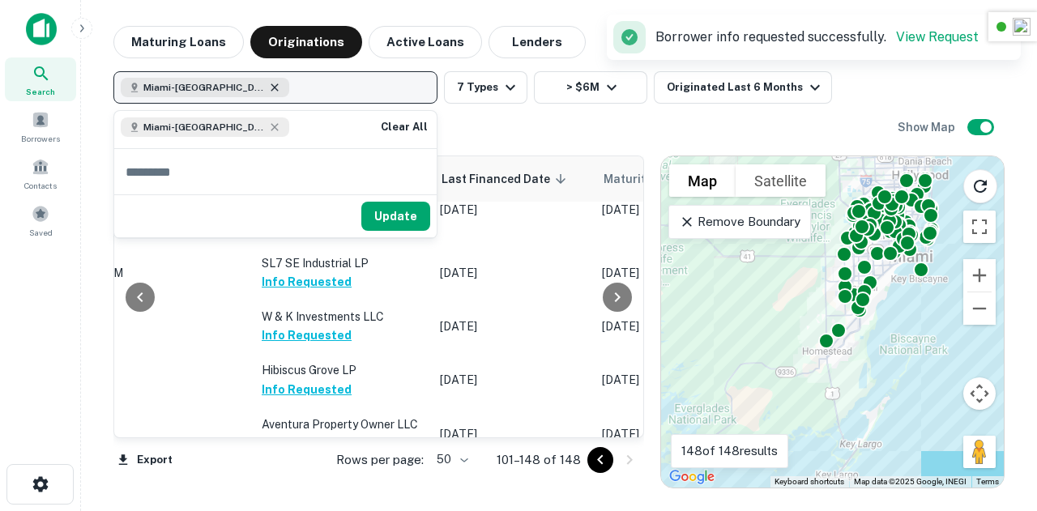
click at [272, 87] on icon "button" at bounding box center [274, 87] width 13 height 13
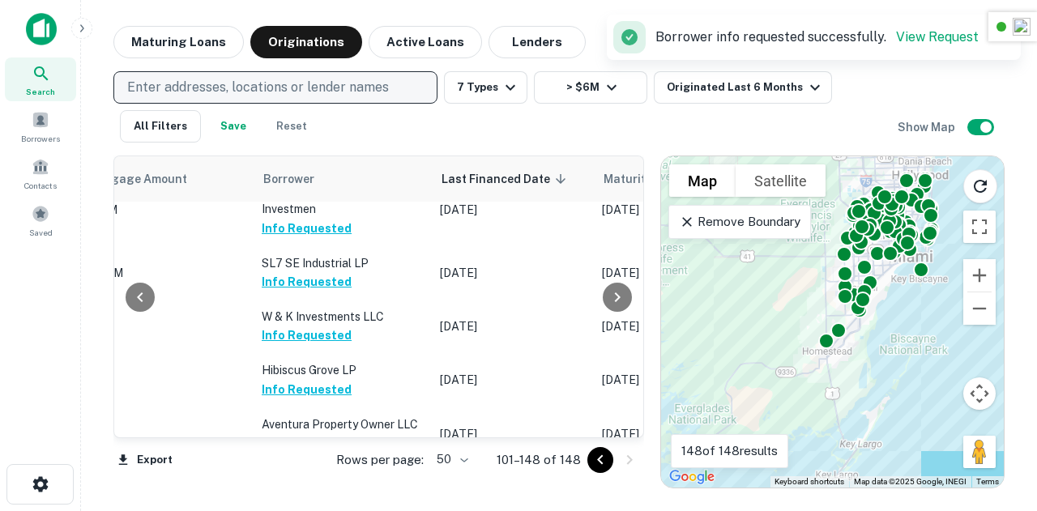
click at [275, 83] on p "Enter addresses, locations or lender names" at bounding box center [258, 87] width 262 height 19
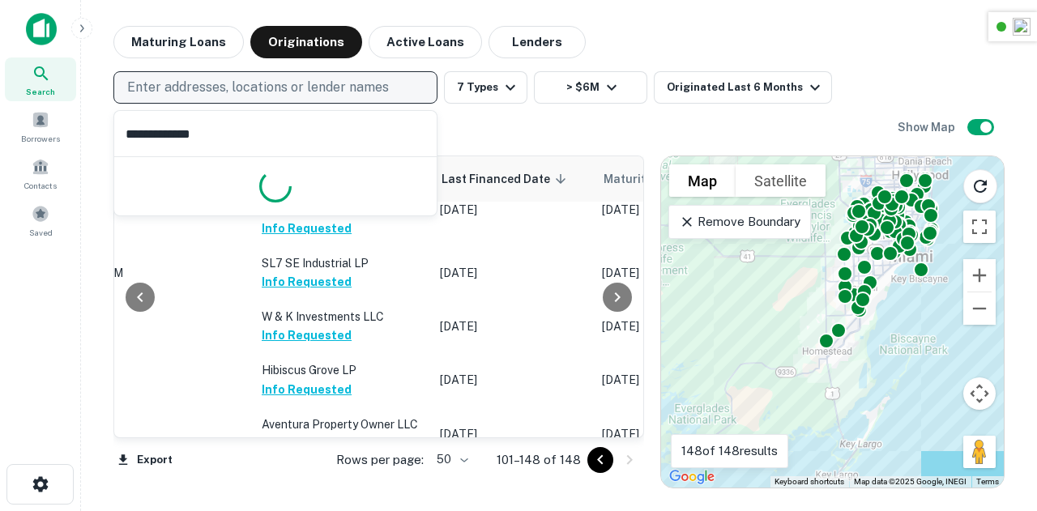
type input "**********"
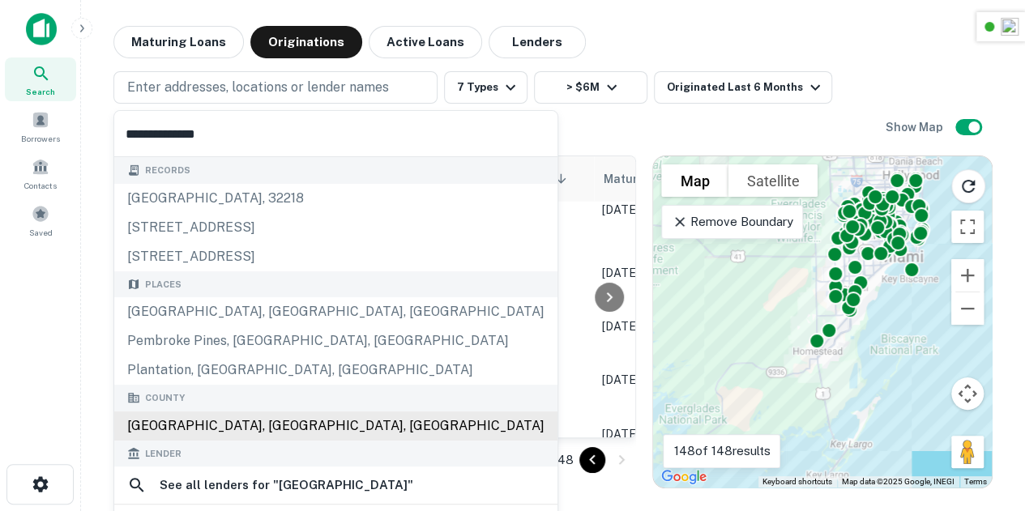
click at [192, 427] on div "Broward County, FL, USA" at bounding box center [335, 426] width 443 height 29
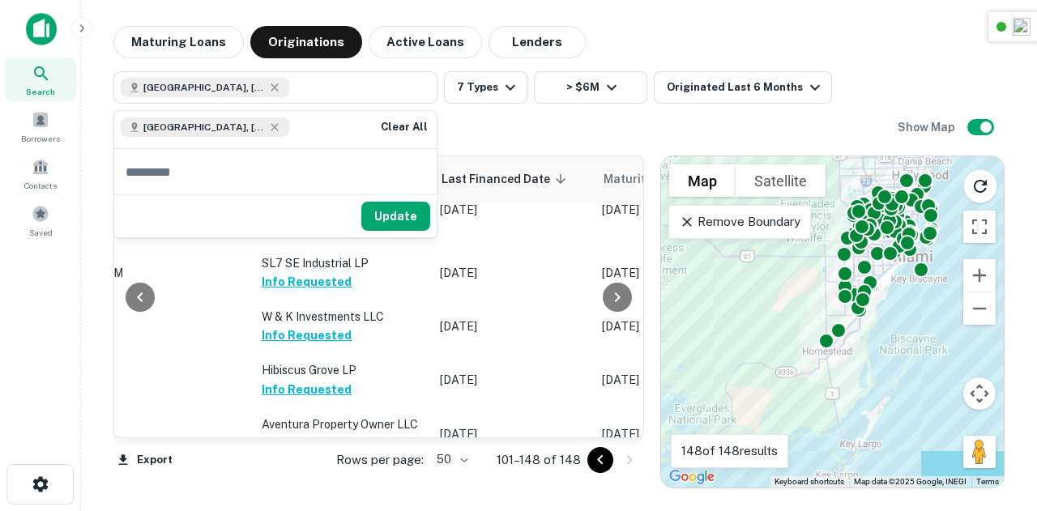
click at [510, 134] on div "Broward County, FL, USA 7 Types > $6M Originated Last 6 Months All Filters Save…" at bounding box center [505, 106] width 784 height 71
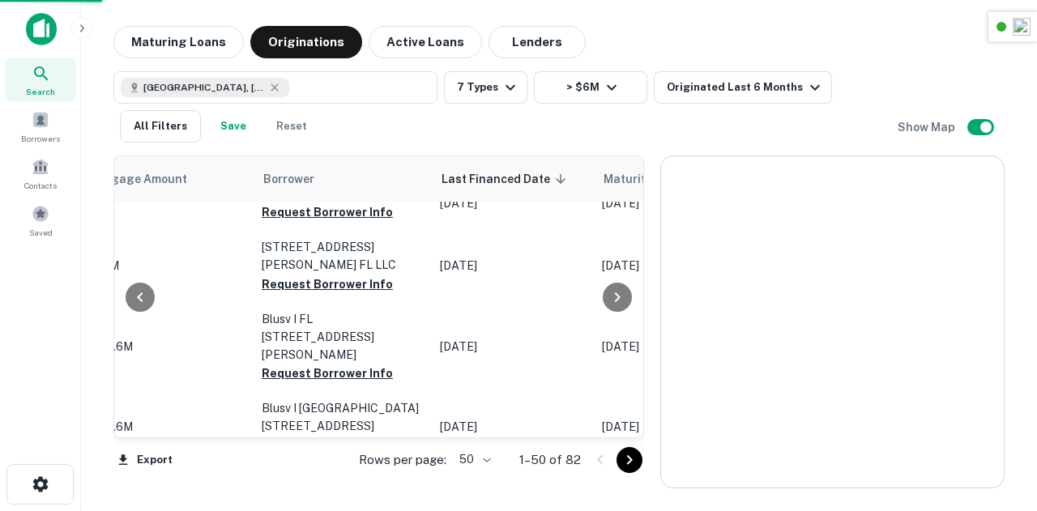
click at [233, 132] on button "Save" at bounding box center [233, 126] width 52 height 32
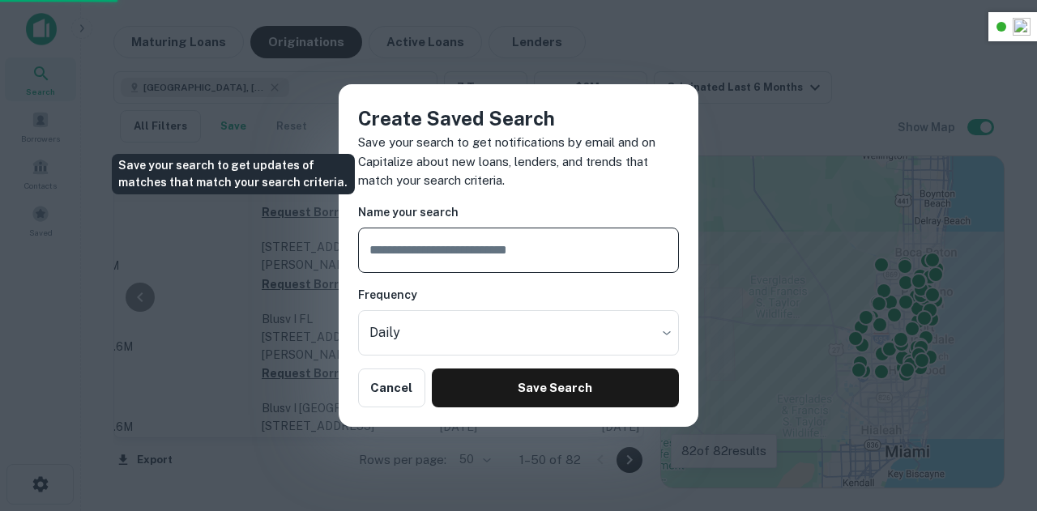
click at [484, 254] on input "text" at bounding box center [518, 250] width 321 height 45
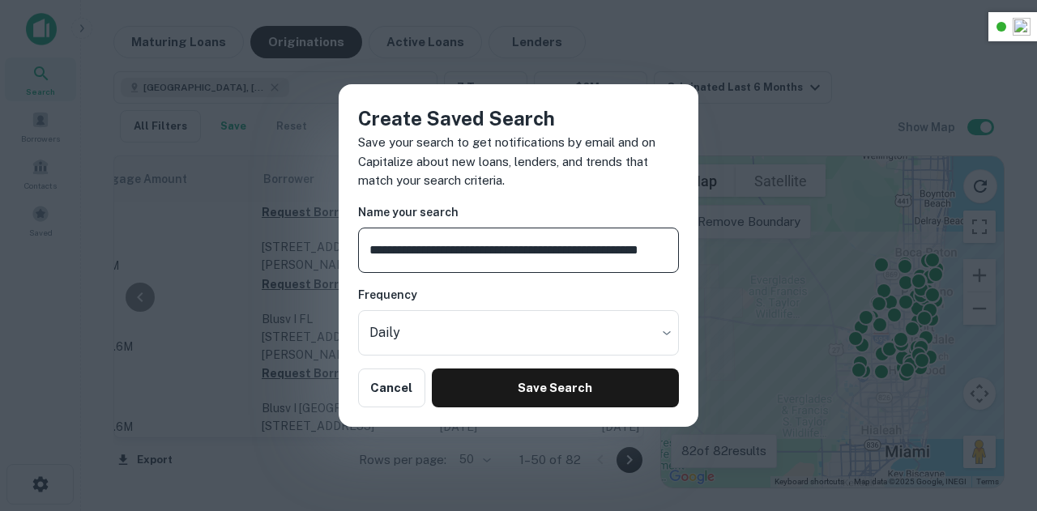
click at [473, 249] on input "**********" at bounding box center [518, 250] width 321 height 45
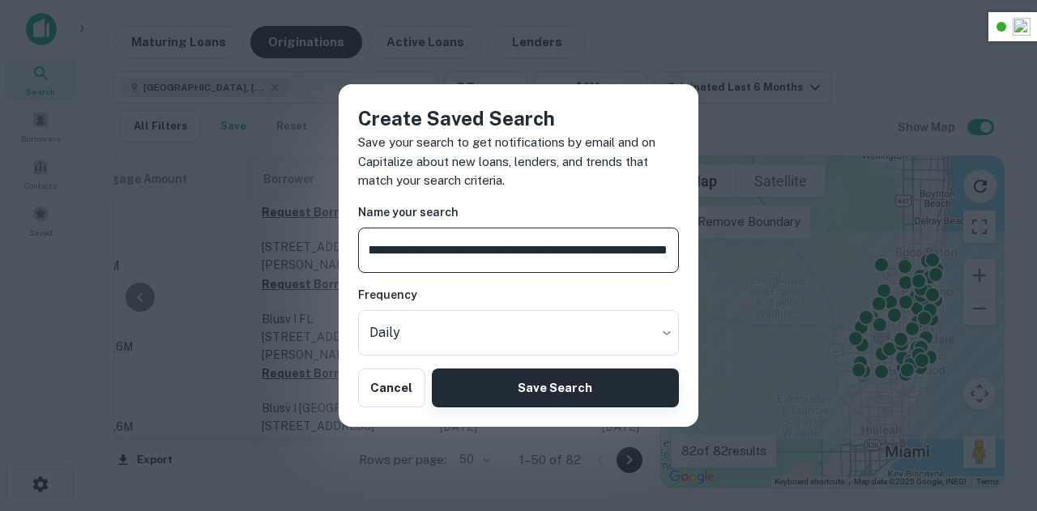
type input "**********"
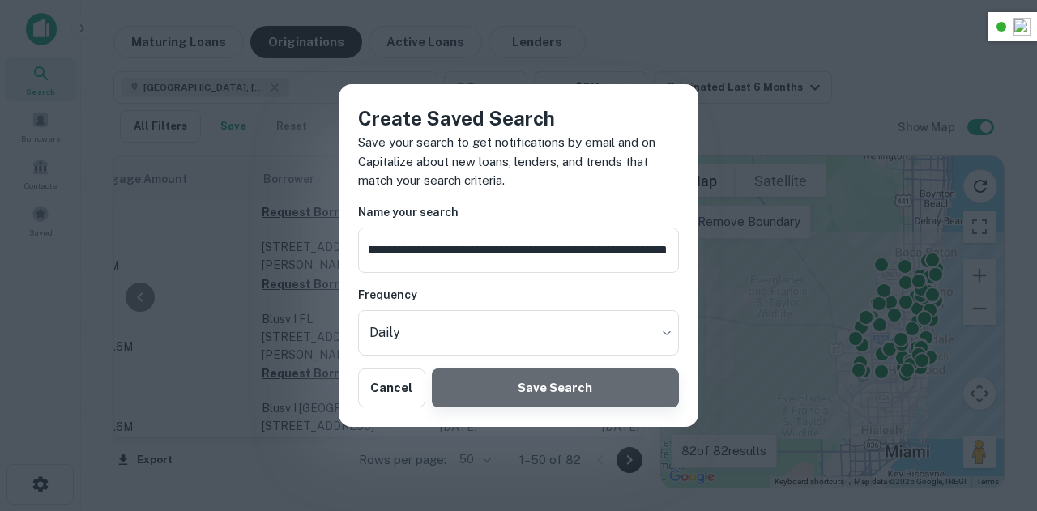
click at [536, 383] on button "Save Search" at bounding box center [555, 388] width 247 height 39
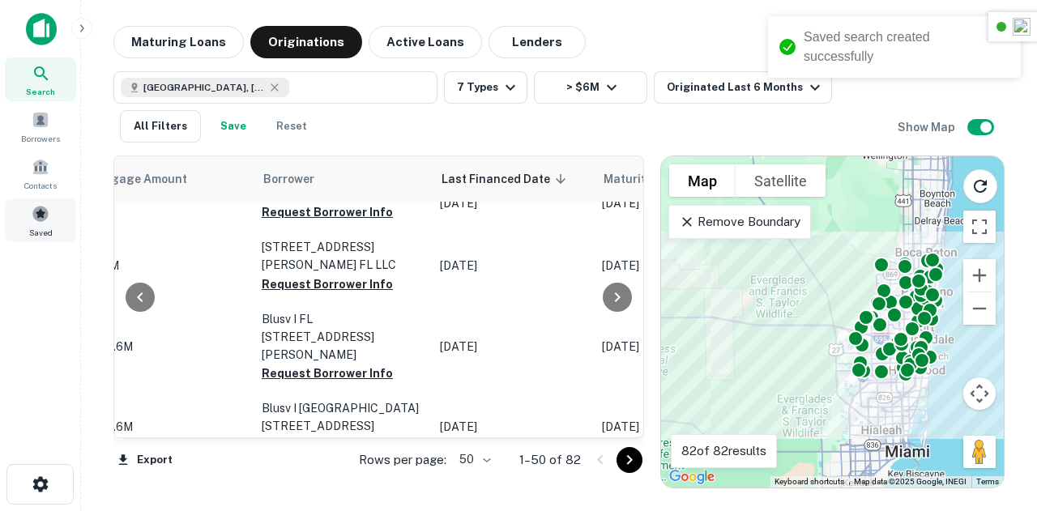
click at [16, 203] on div "Saved" at bounding box center [40, 220] width 71 height 44
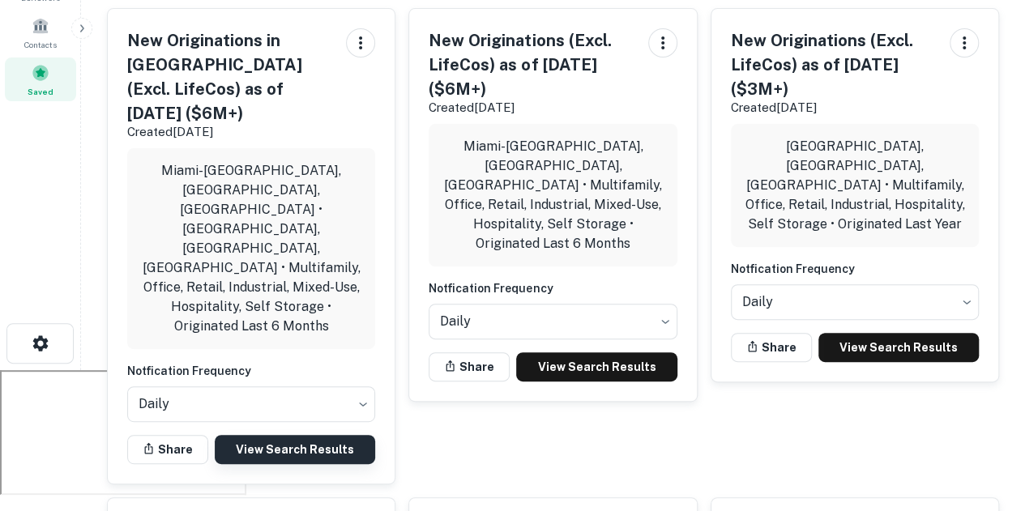
scroll to position [142, 0]
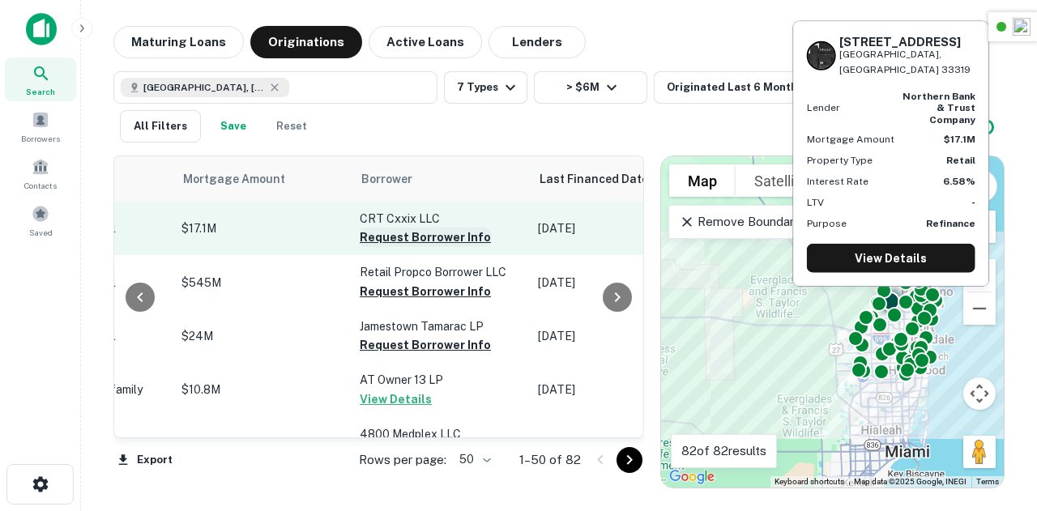
scroll to position [0, 733]
click at [415, 241] on button "Request Borrower Info" at bounding box center [423, 237] width 131 height 19
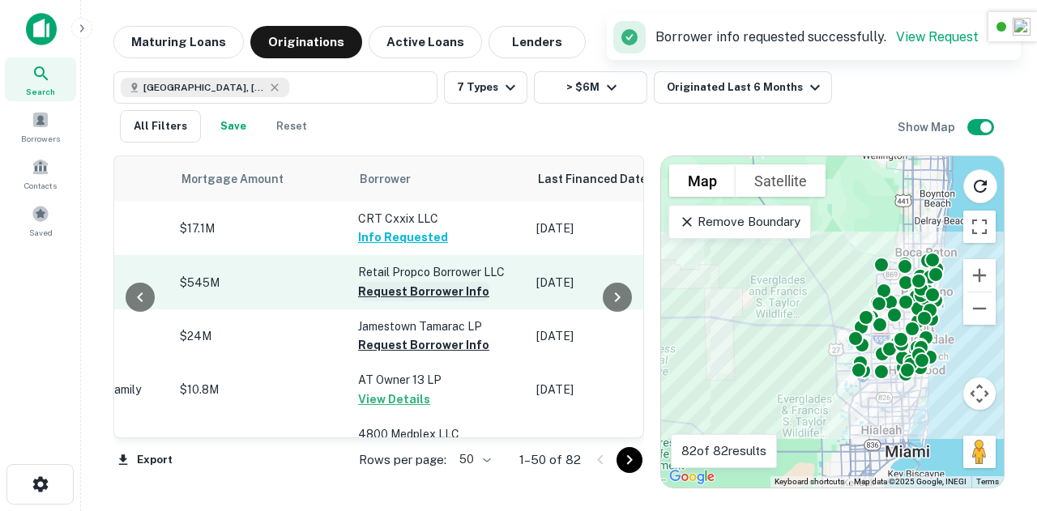
click at [412, 289] on button "Request Borrower Info" at bounding box center [423, 291] width 131 height 19
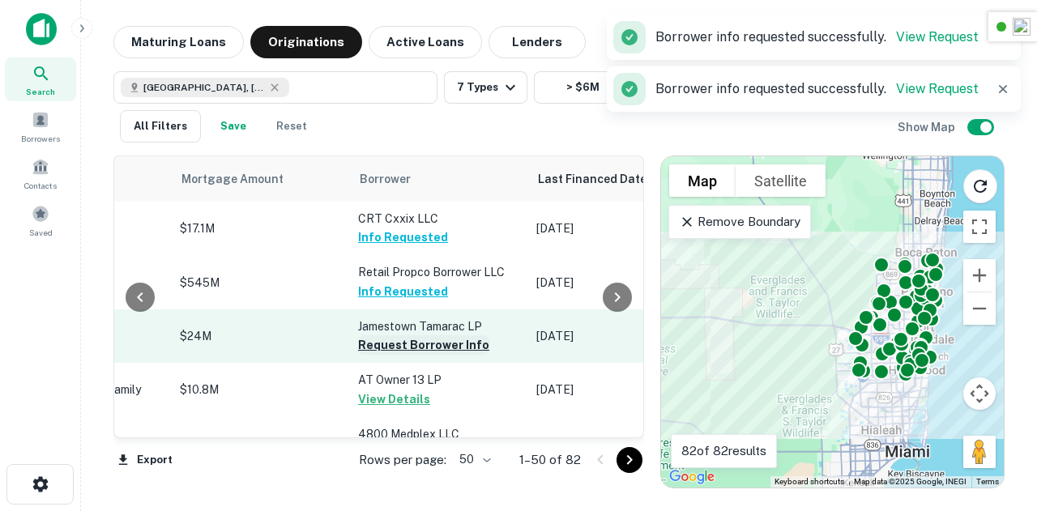
click at [408, 348] on button "Request Borrower Info" at bounding box center [423, 344] width 131 height 19
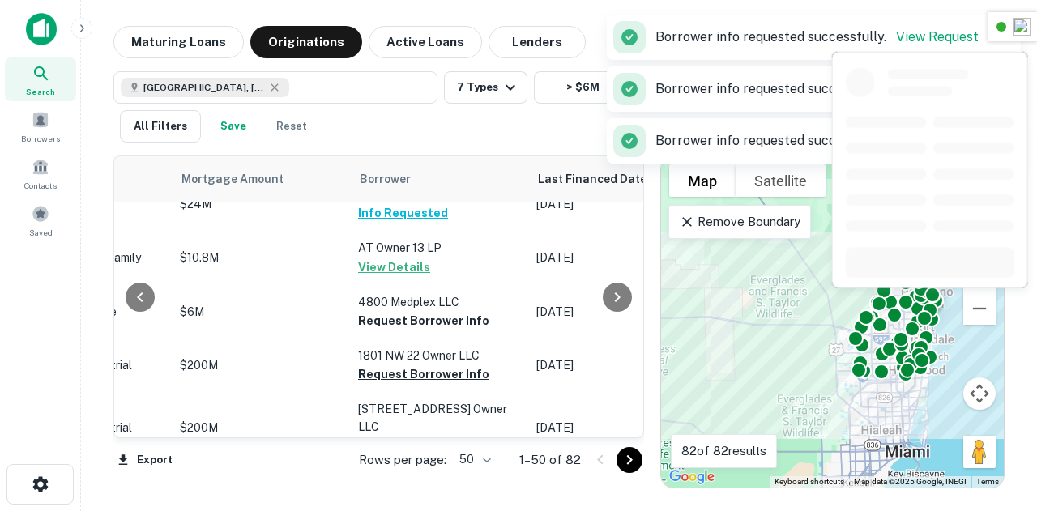
scroll to position [171, 733]
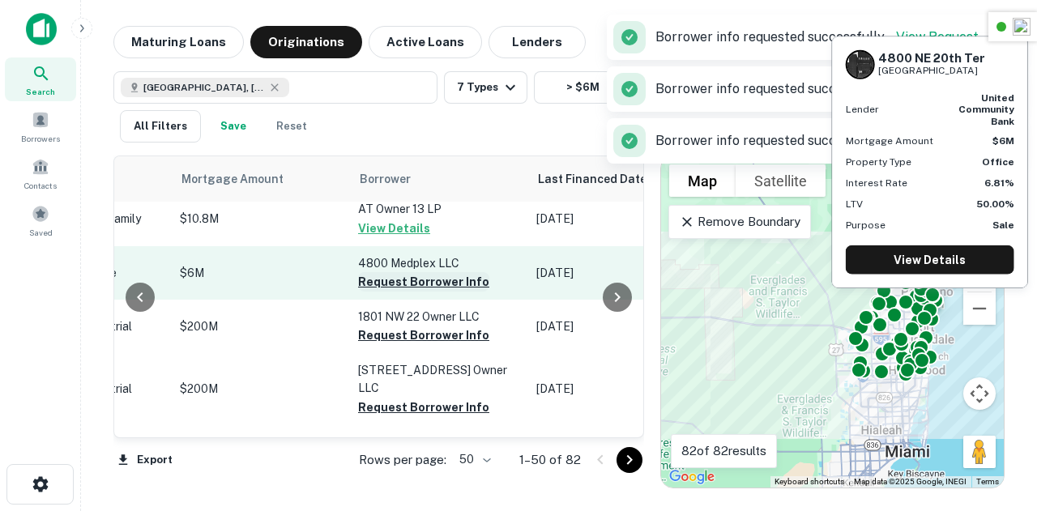
click at [397, 285] on button "Request Borrower Info" at bounding box center [423, 281] width 131 height 19
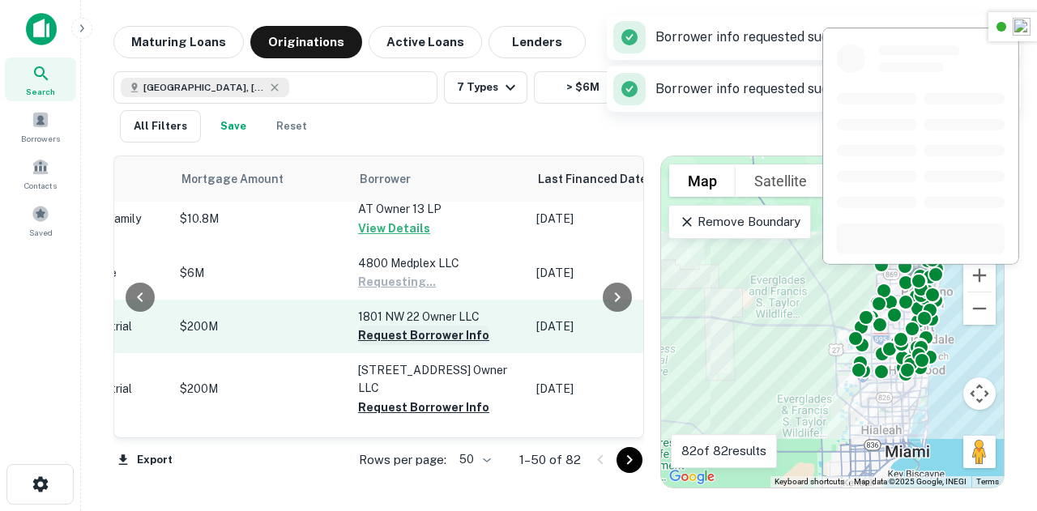
click at [426, 345] on button "Request Borrower Info" at bounding box center [423, 335] width 131 height 19
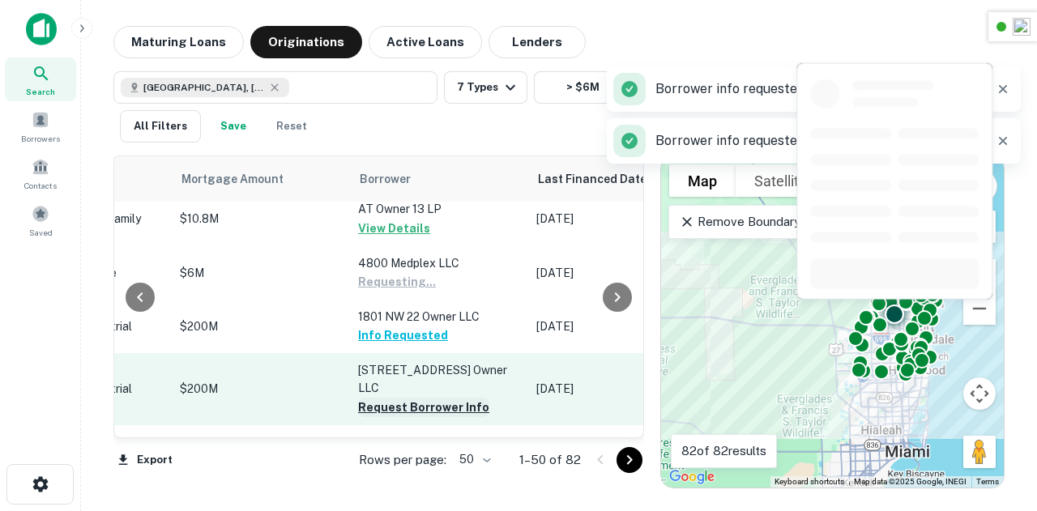
scroll to position [313, 733]
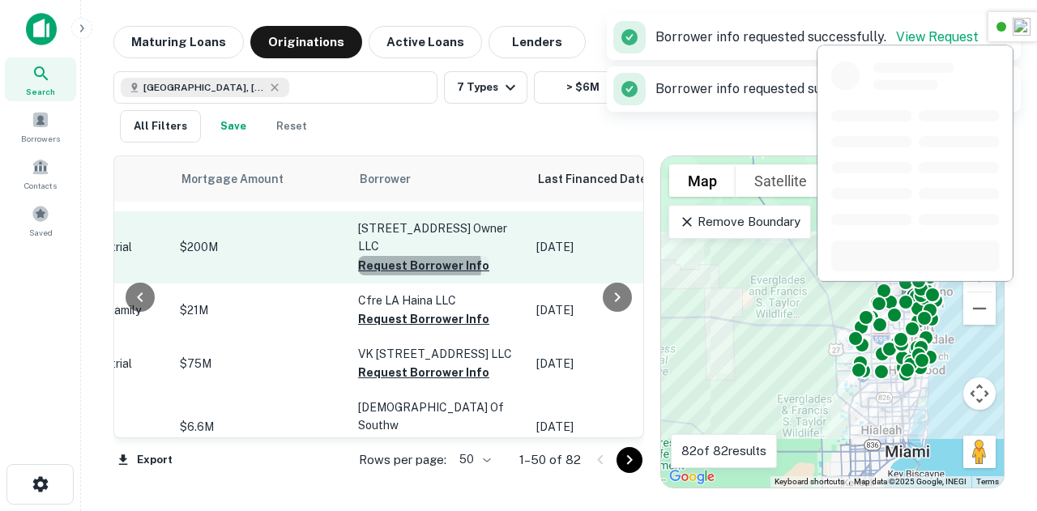
click at [403, 273] on button "Request Borrower Info" at bounding box center [423, 265] width 131 height 19
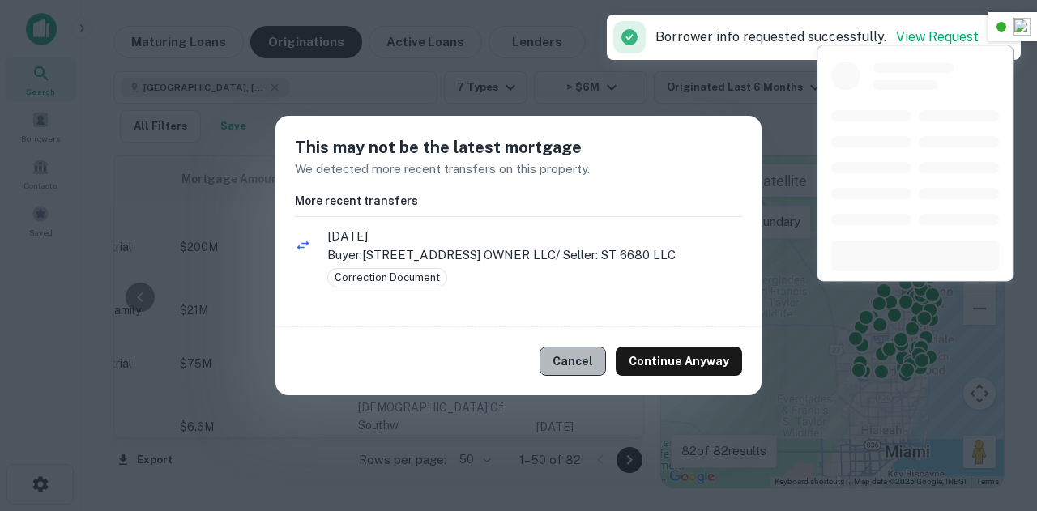
click at [576, 362] on button "Cancel" at bounding box center [573, 361] width 66 height 29
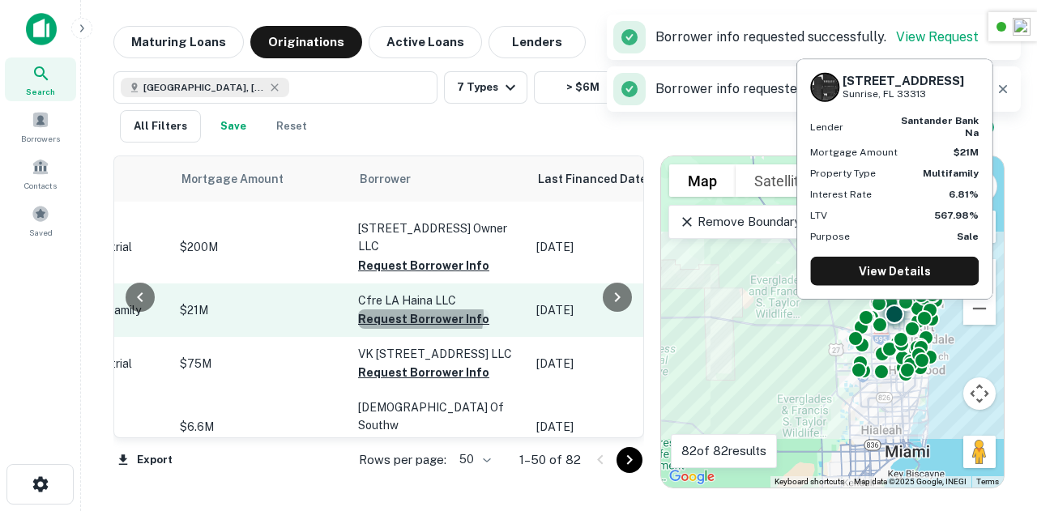
click at [410, 326] on button "Request Borrower Info" at bounding box center [423, 318] width 131 height 19
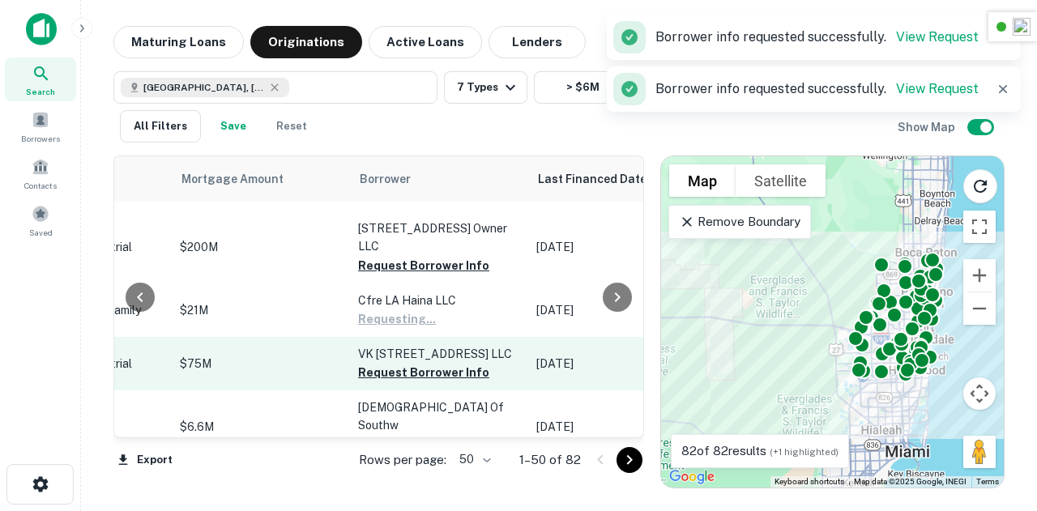
scroll to position [382, 733]
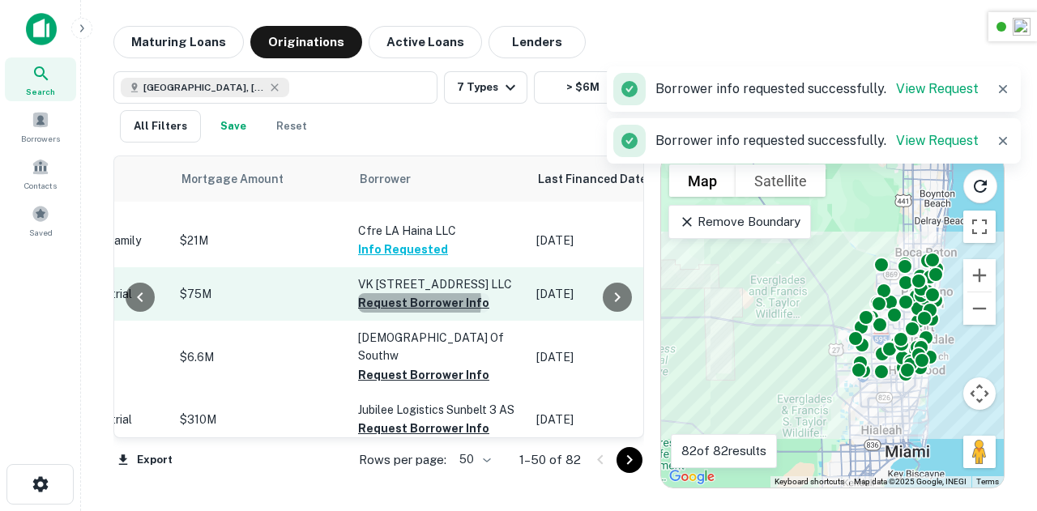
click at [408, 313] on button "Request Borrower Info" at bounding box center [423, 302] width 131 height 19
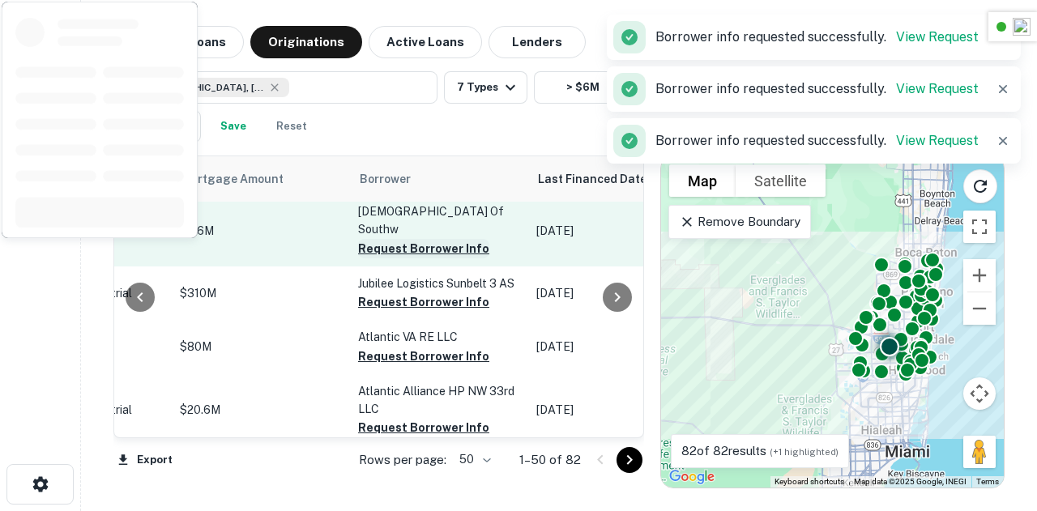
scroll to position [510, 733]
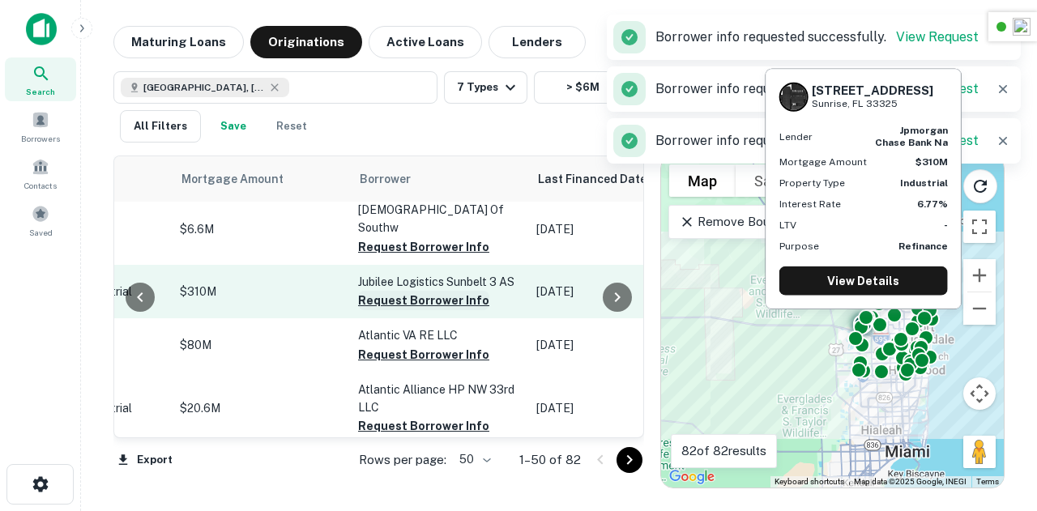
click at [413, 310] on button "Request Borrower Info" at bounding box center [423, 300] width 131 height 19
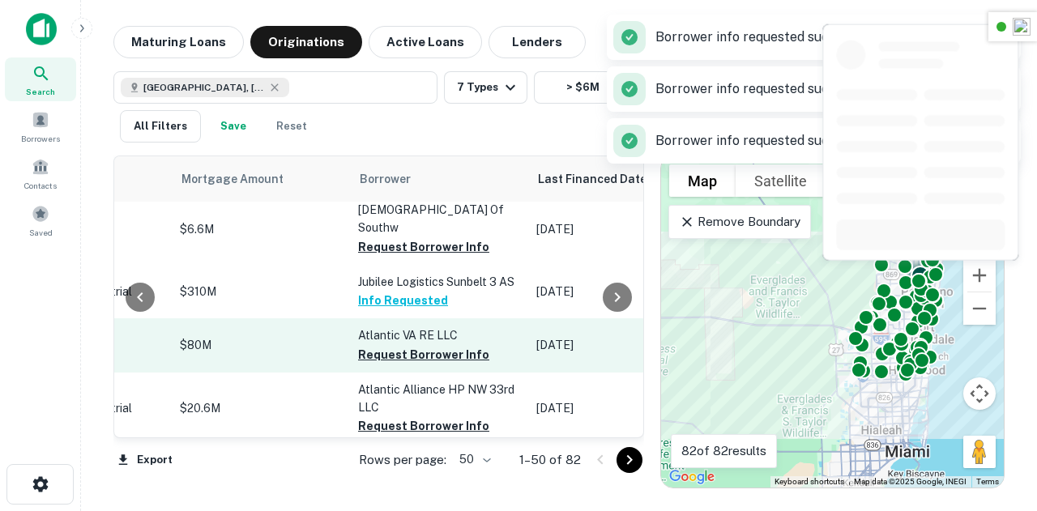
scroll to position [599, 733]
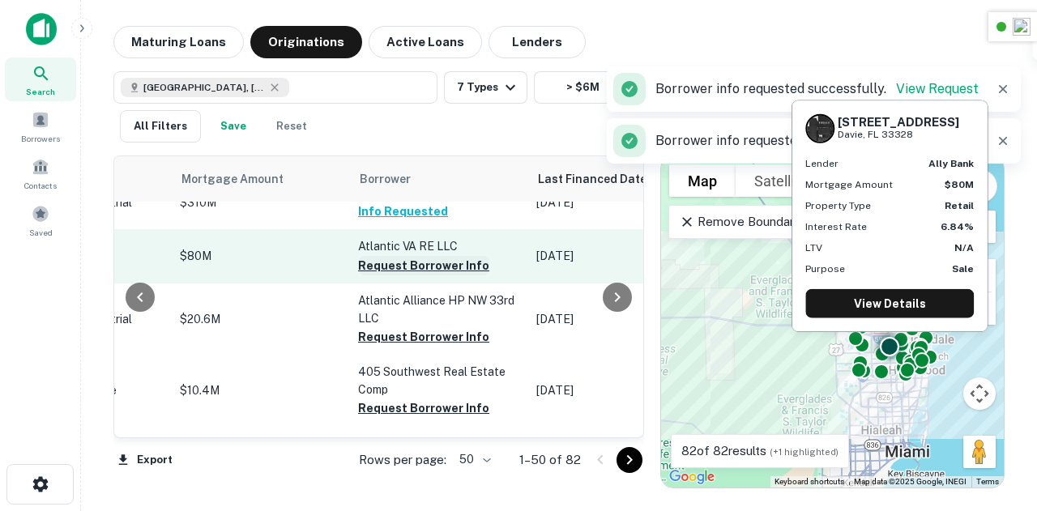
click at [402, 275] on button "Request Borrower Info" at bounding box center [423, 265] width 131 height 19
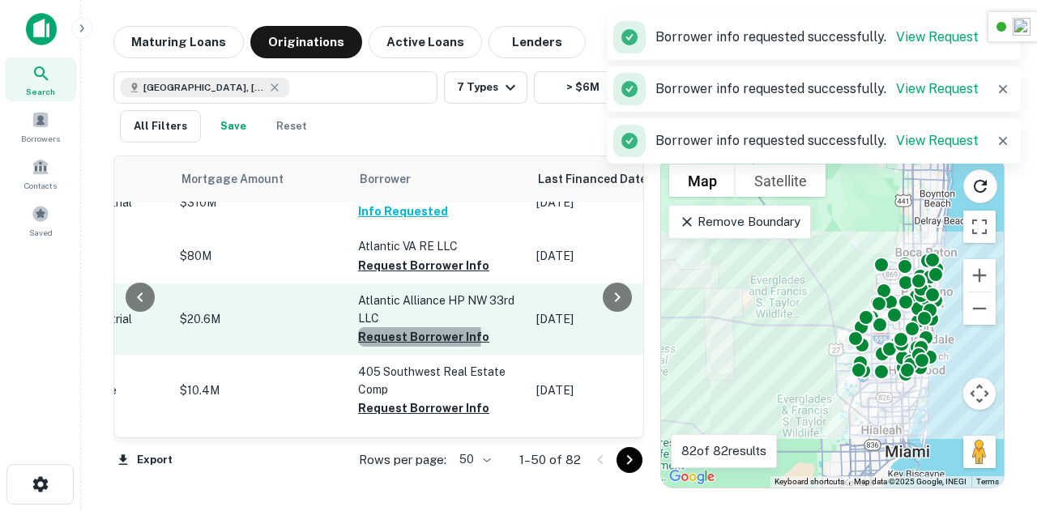
click at [398, 347] on button "Request Borrower Info" at bounding box center [423, 336] width 131 height 19
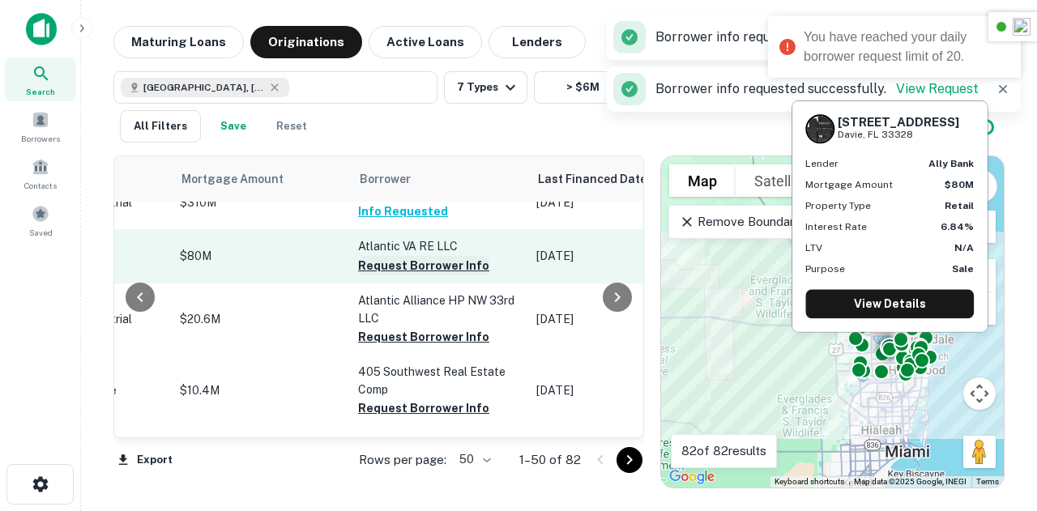
scroll to position [703, 733]
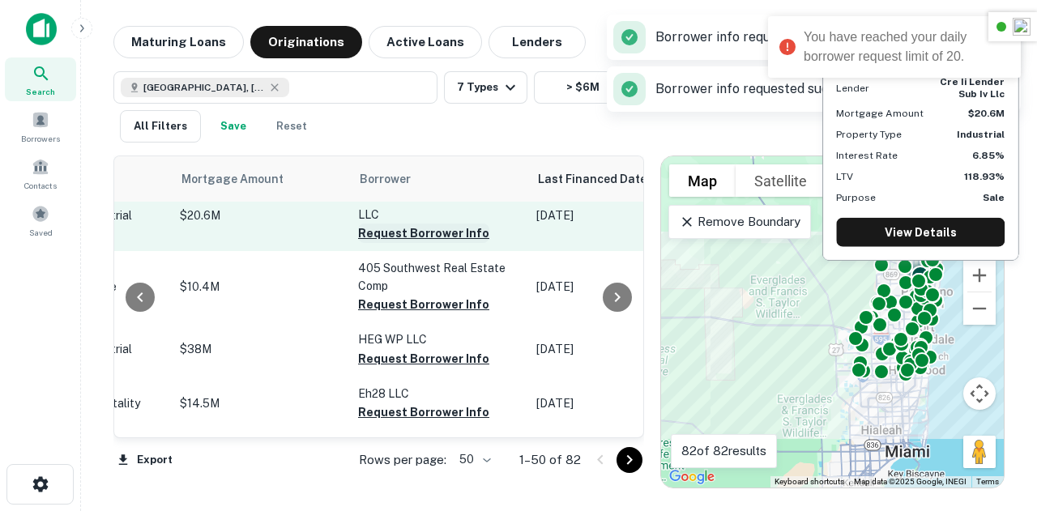
click at [410, 243] on button "Request Borrower Info" at bounding box center [423, 233] width 131 height 19
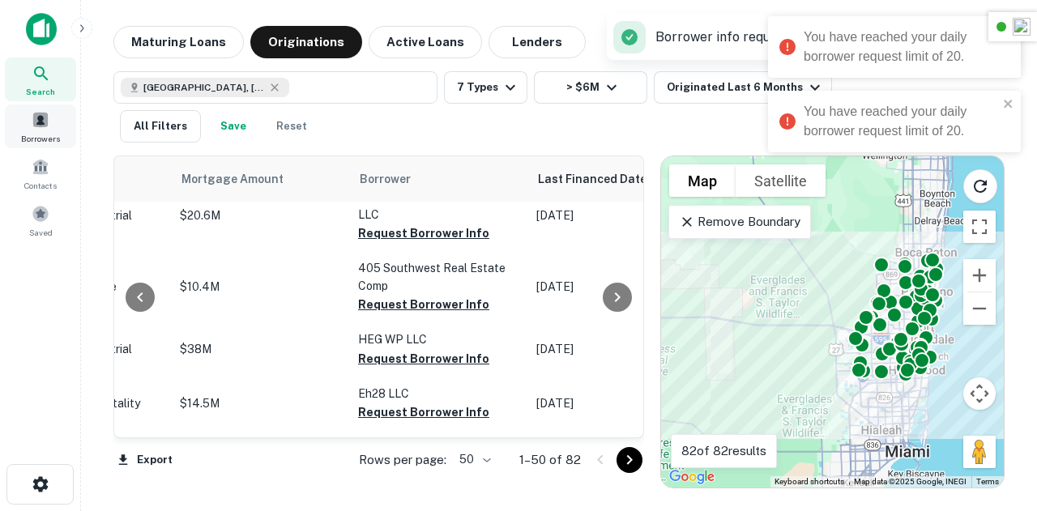
click at [57, 126] on div "Borrowers" at bounding box center [40, 127] width 71 height 44
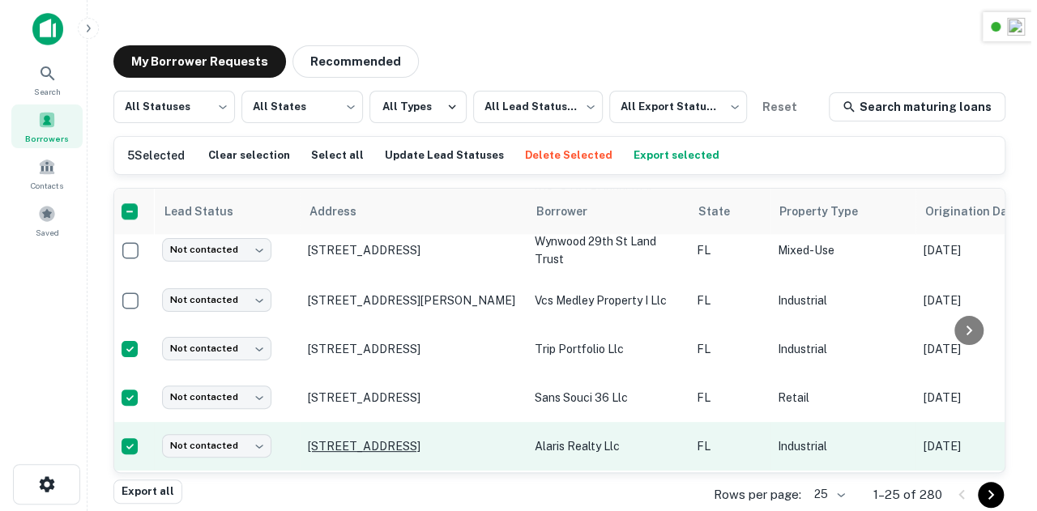
scroll to position [1073, 7]
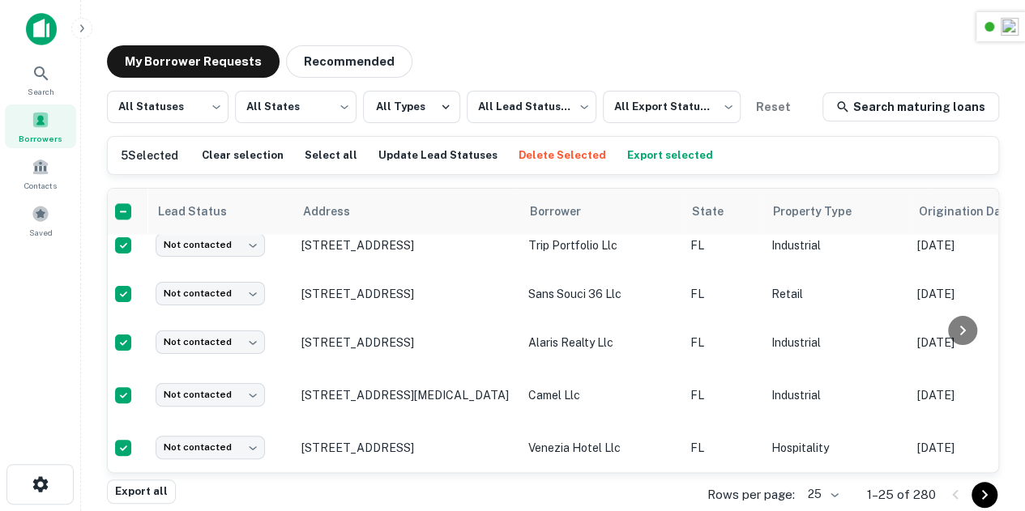
click at [831, 495] on body "Search Borrowers Contacts Saved My Borrower Requests Recommended All Statuses *…" at bounding box center [512, 255] width 1025 height 511
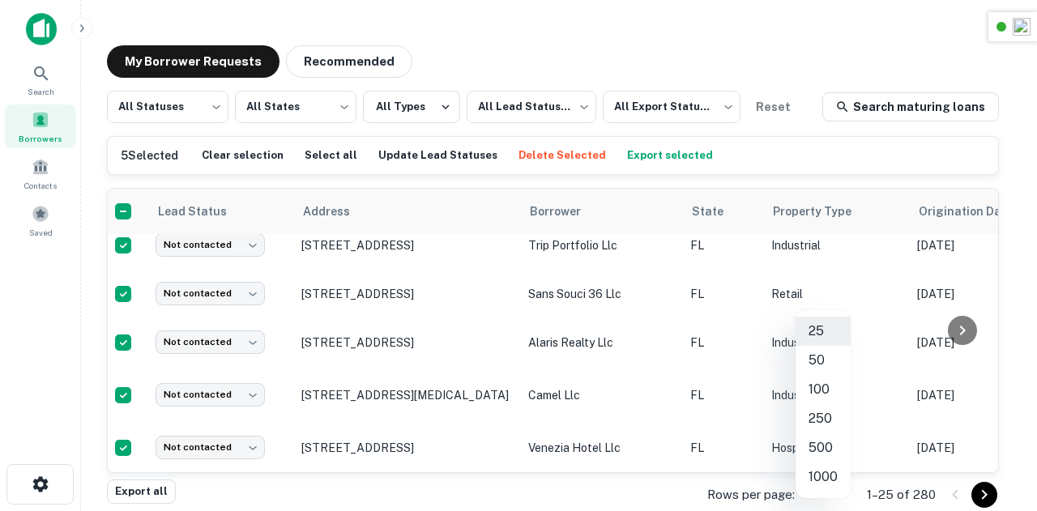
click at [825, 364] on li "50" at bounding box center [823, 360] width 55 height 29
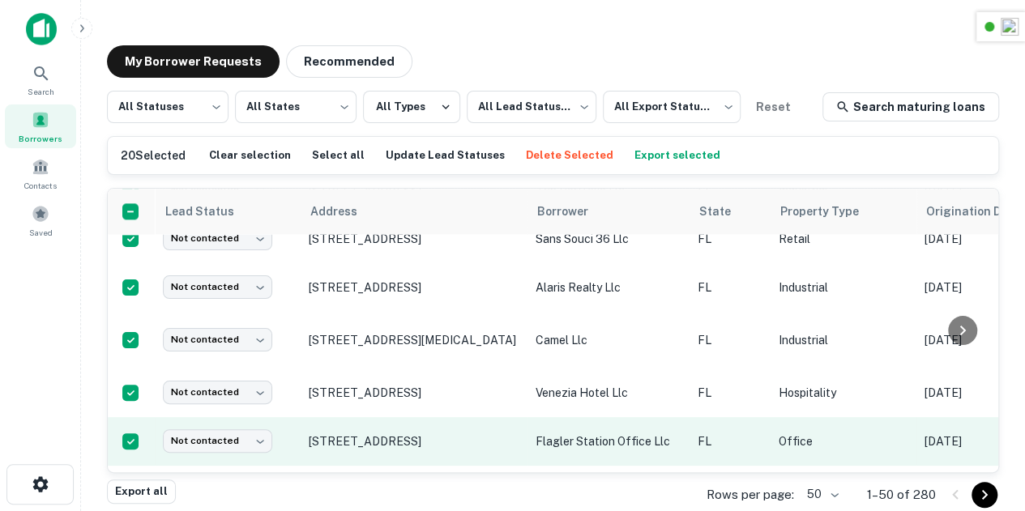
scroll to position [1116, 0]
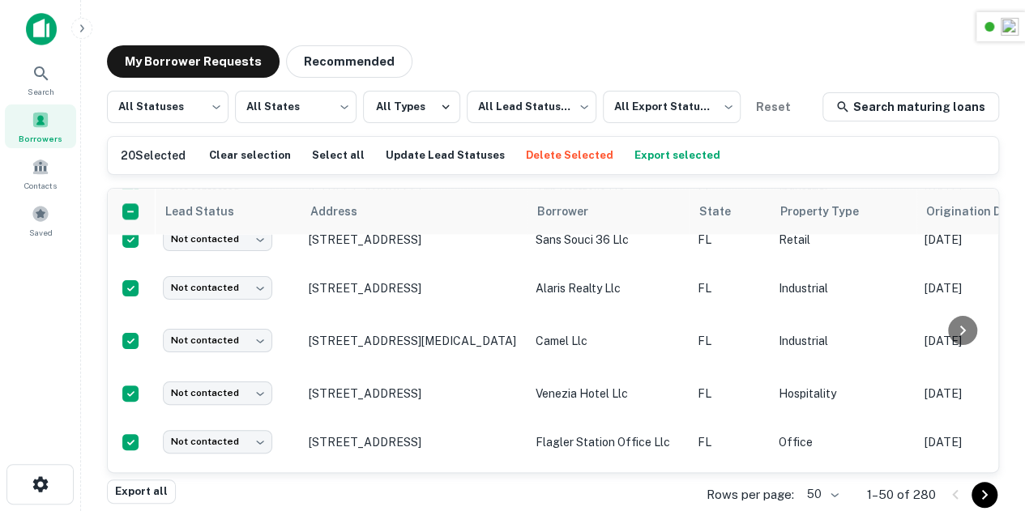
click at [648, 158] on button "Export selected" at bounding box center [677, 155] width 94 height 24
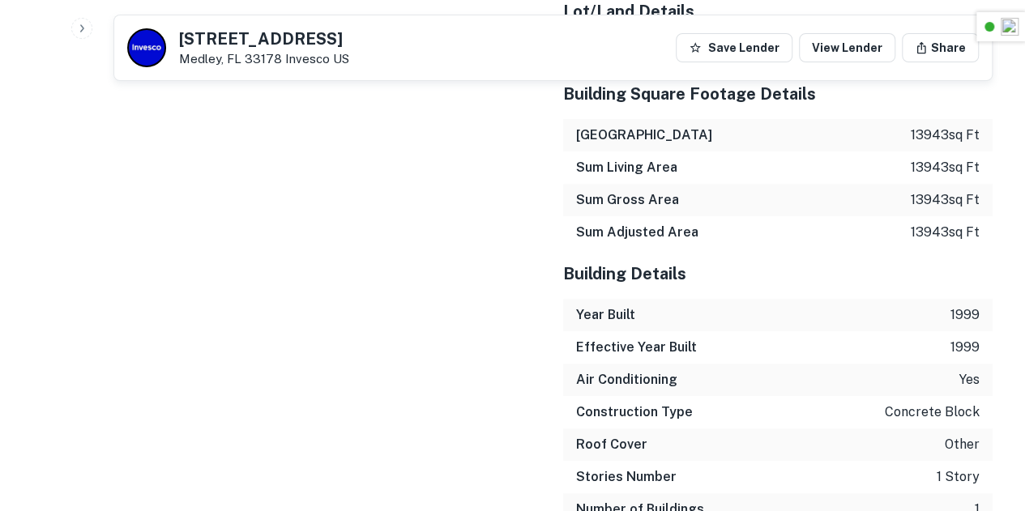
scroll to position [3240, 0]
